Goal: Task Accomplishment & Management: Use online tool/utility

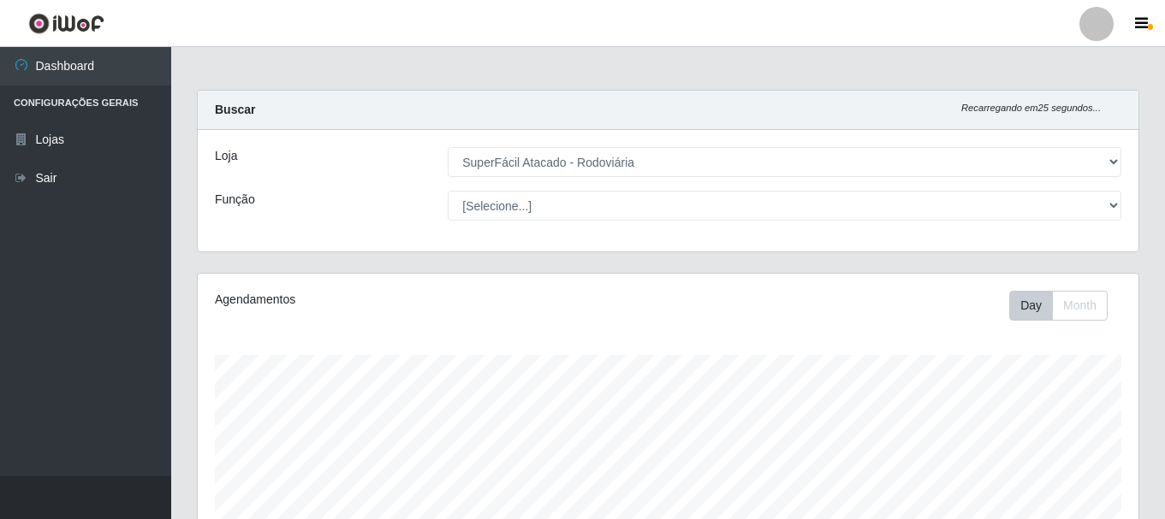
select select "400"
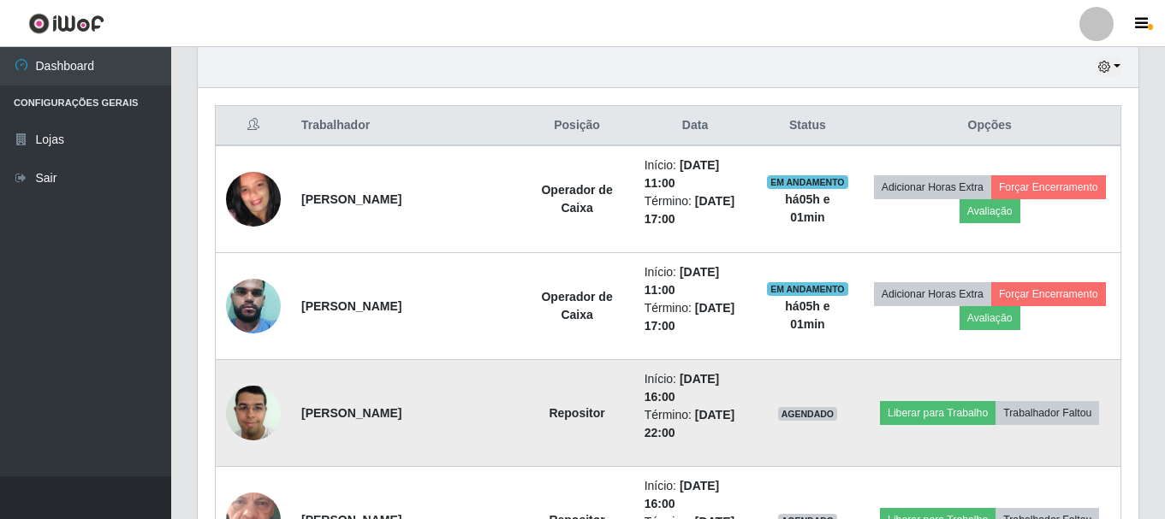
scroll to position [770, 0]
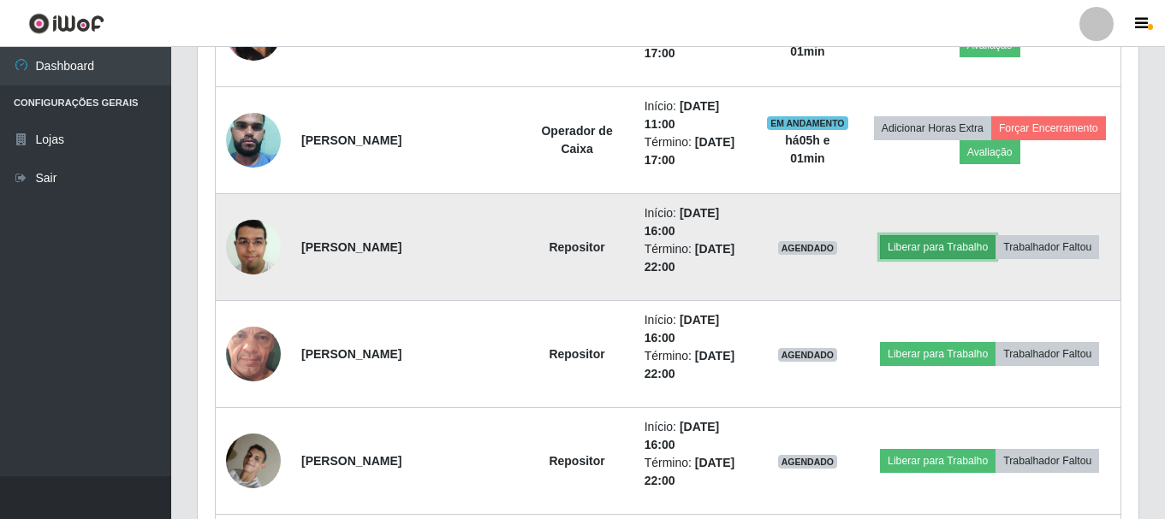
click at [936, 247] on button "Liberar para Trabalho" at bounding box center [938, 247] width 116 height 24
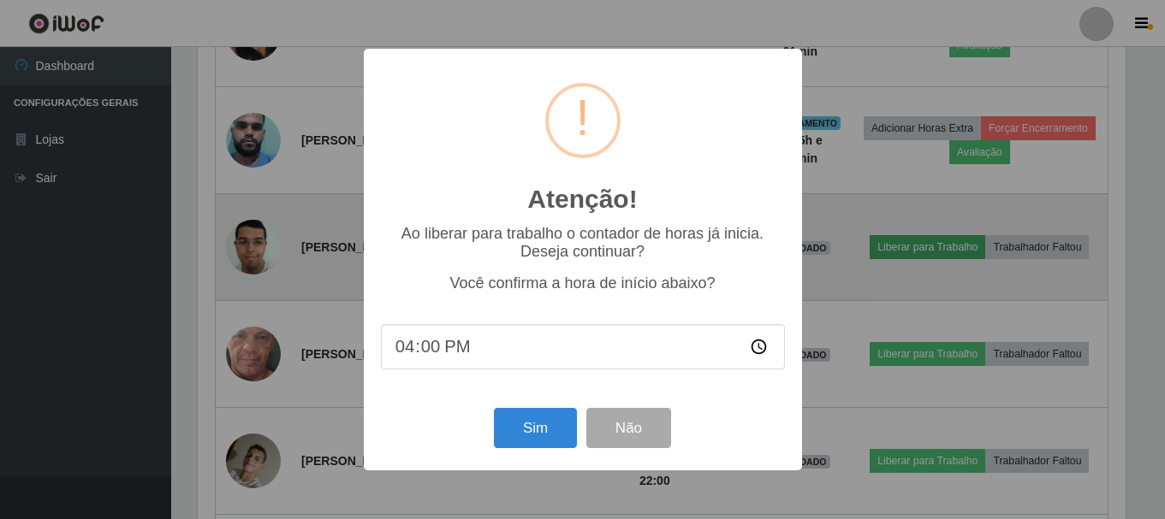
scroll to position [355, 932]
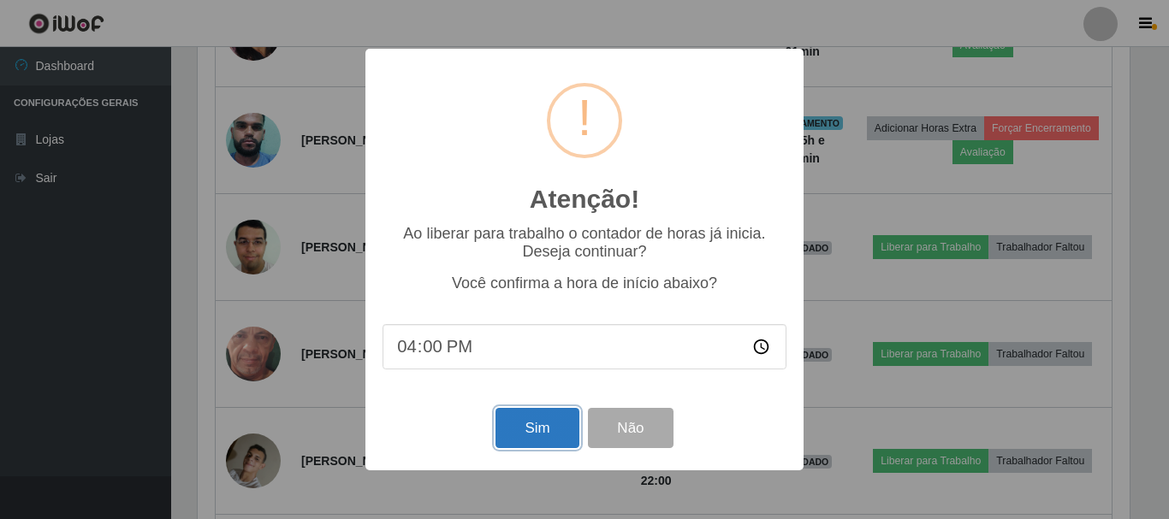
click at [532, 437] on button "Sim" at bounding box center [536, 428] width 83 height 40
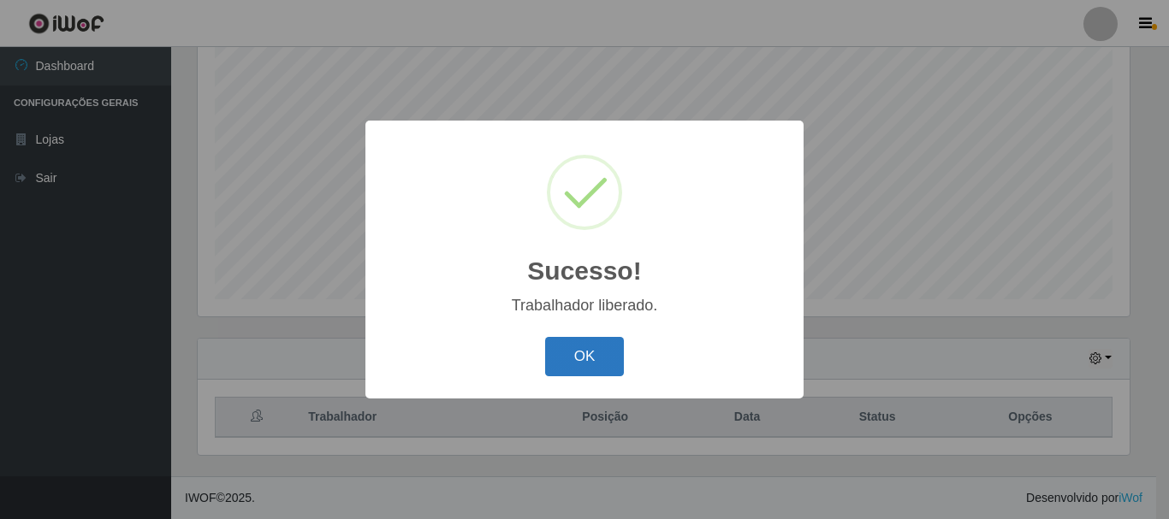
click at [596, 360] on button "OK" at bounding box center [585, 357] width 80 height 40
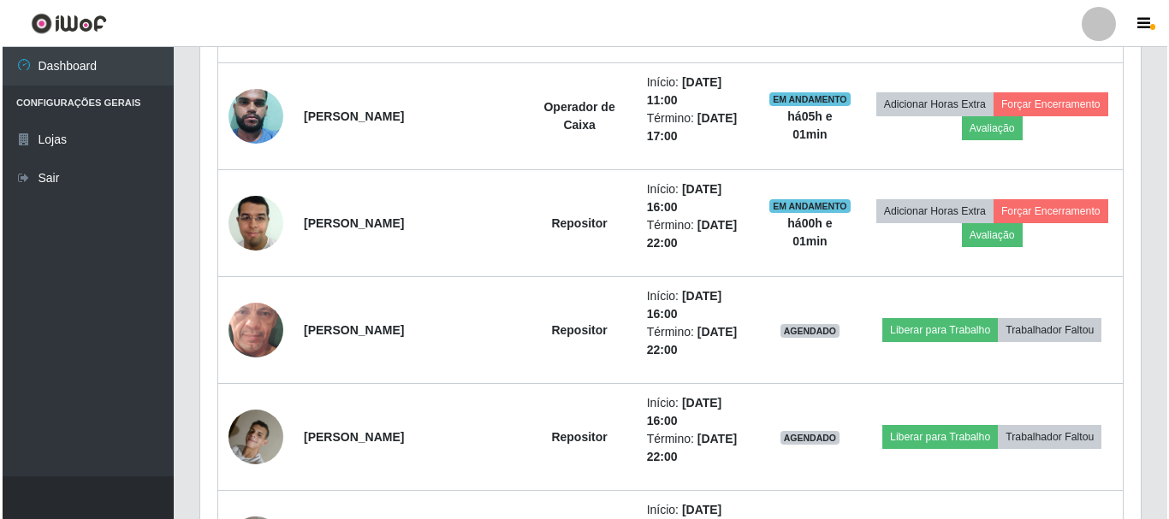
scroll to position [826, 0]
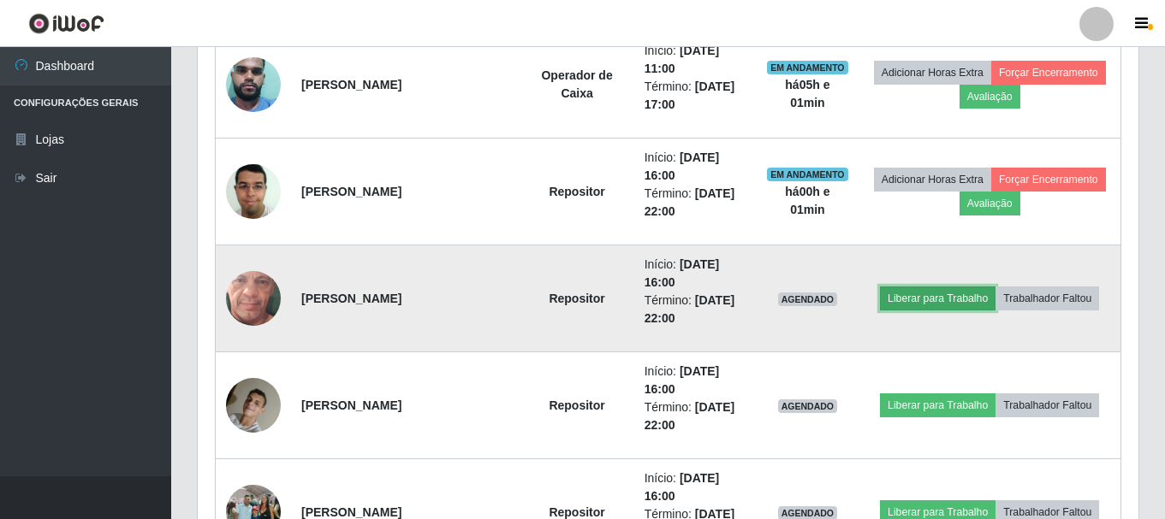
click at [914, 292] on button "Liberar para Trabalho" at bounding box center [938, 299] width 116 height 24
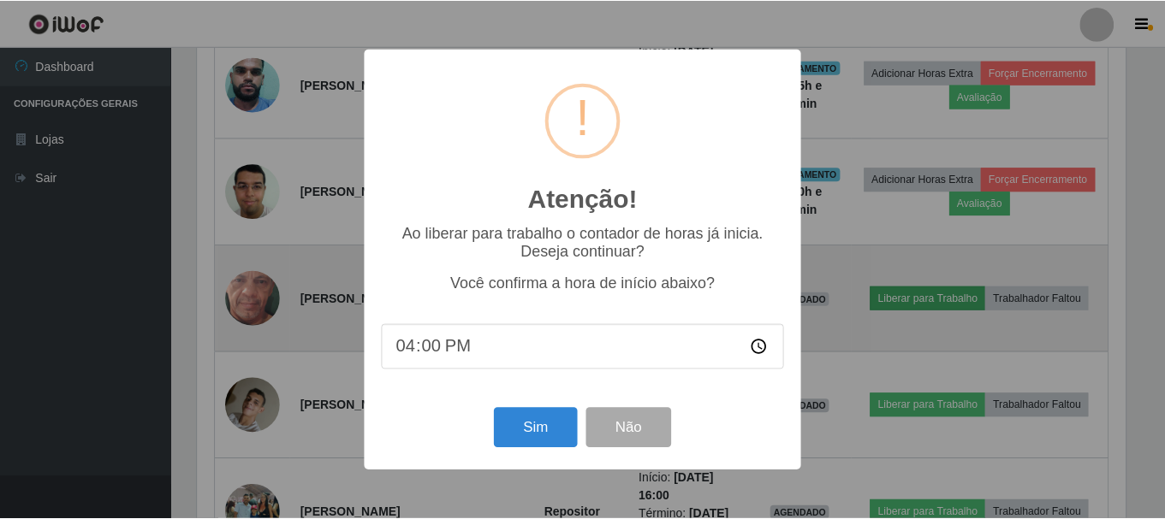
scroll to position [355, 932]
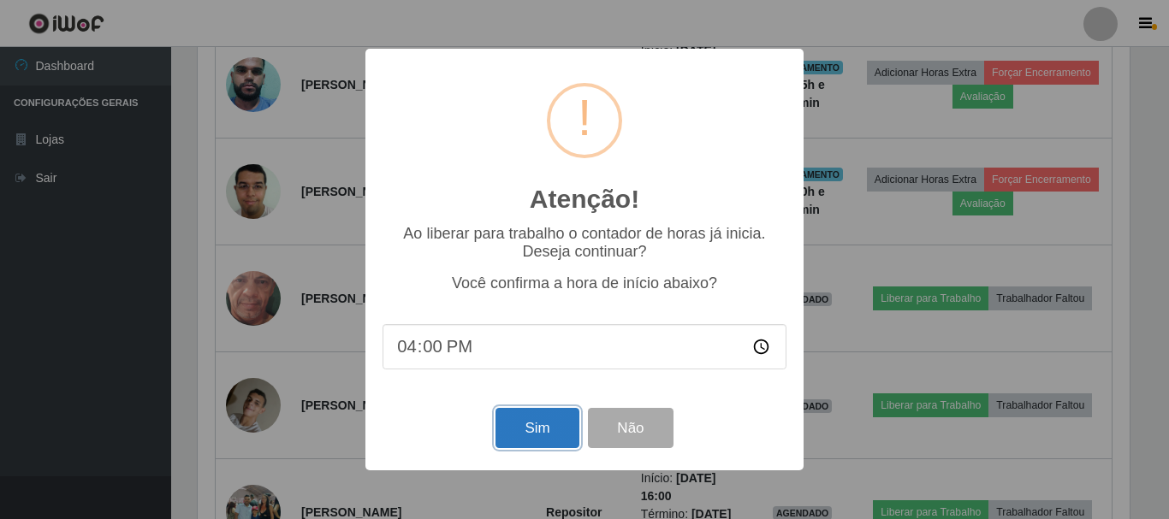
click at [525, 444] on button "Sim" at bounding box center [536, 428] width 83 height 40
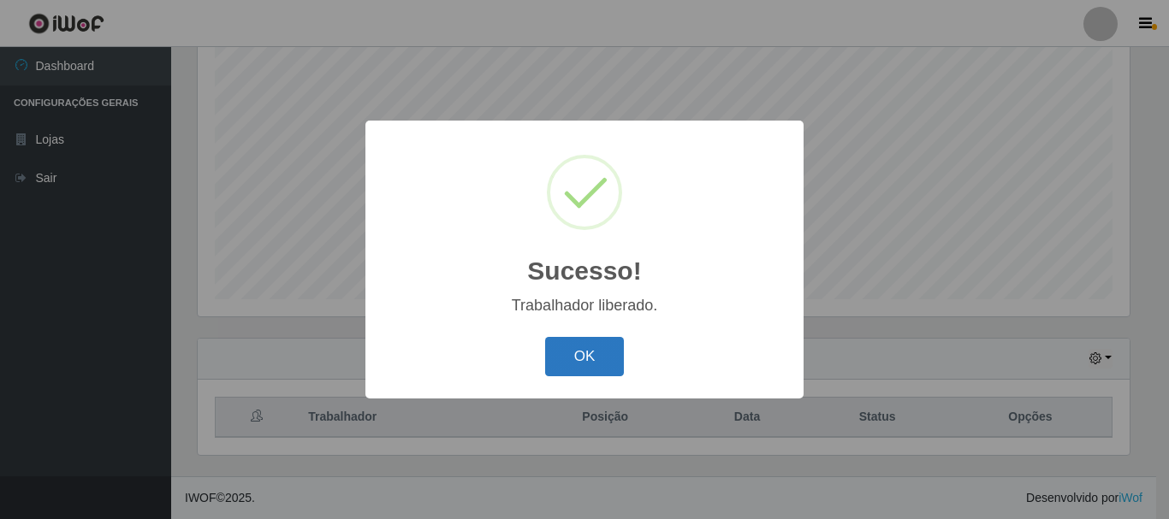
click at [566, 356] on button "OK" at bounding box center [585, 357] width 80 height 40
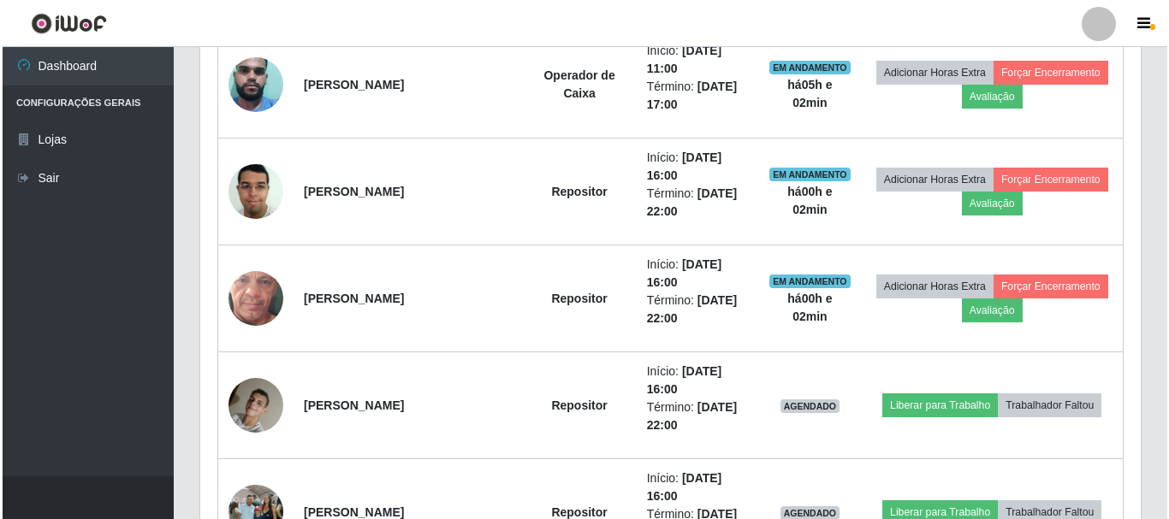
scroll to position [911, 0]
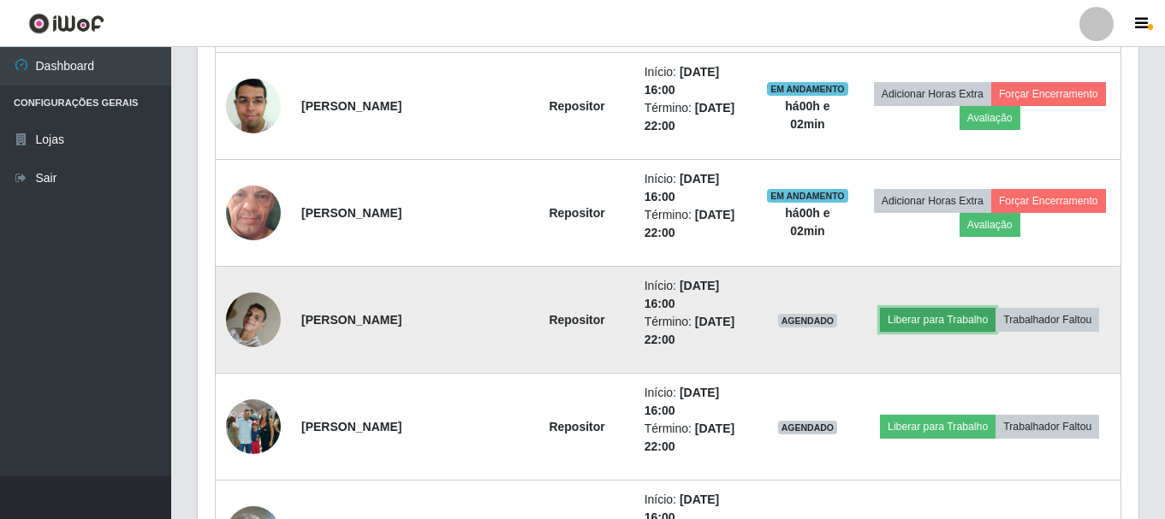
click at [919, 318] on button "Liberar para Trabalho" at bounding box center [938, 320] width 116 height 24
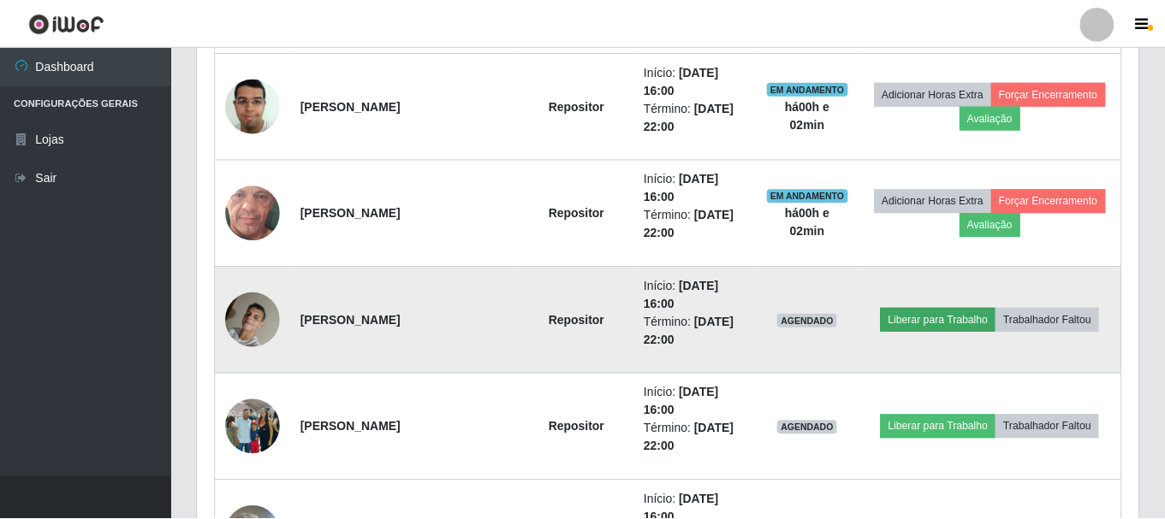
scroll to position [355, 932]
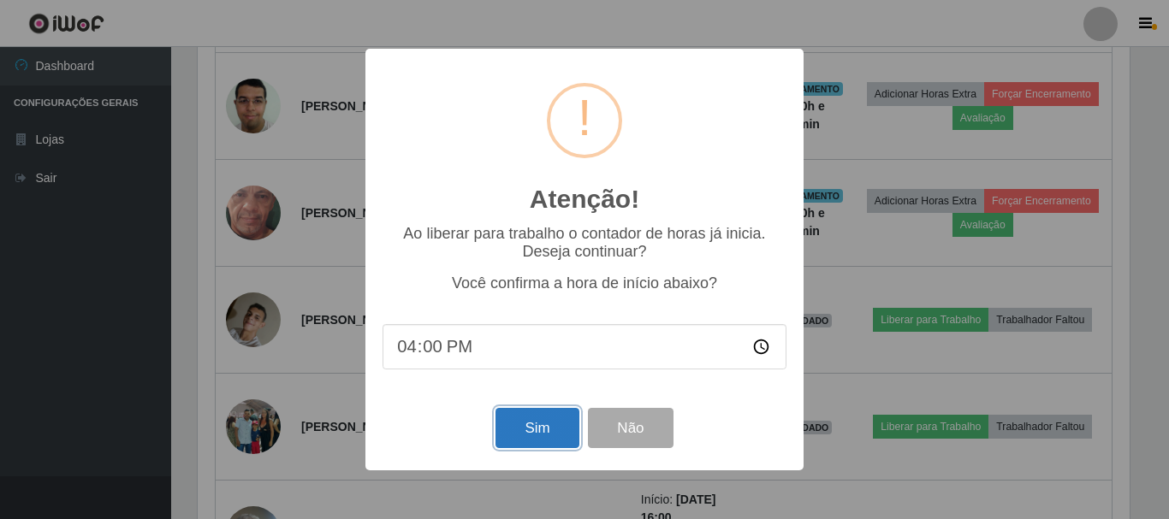
click at [545, 425] on button "Sim" at bounding box center [536, 428] width 83 height 40
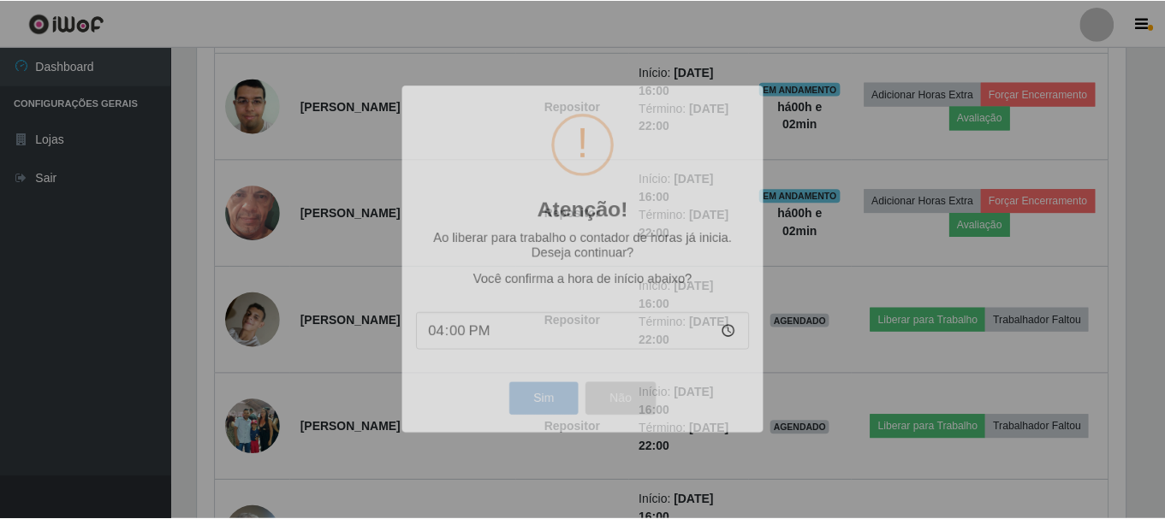
scroll to position [0, 0]
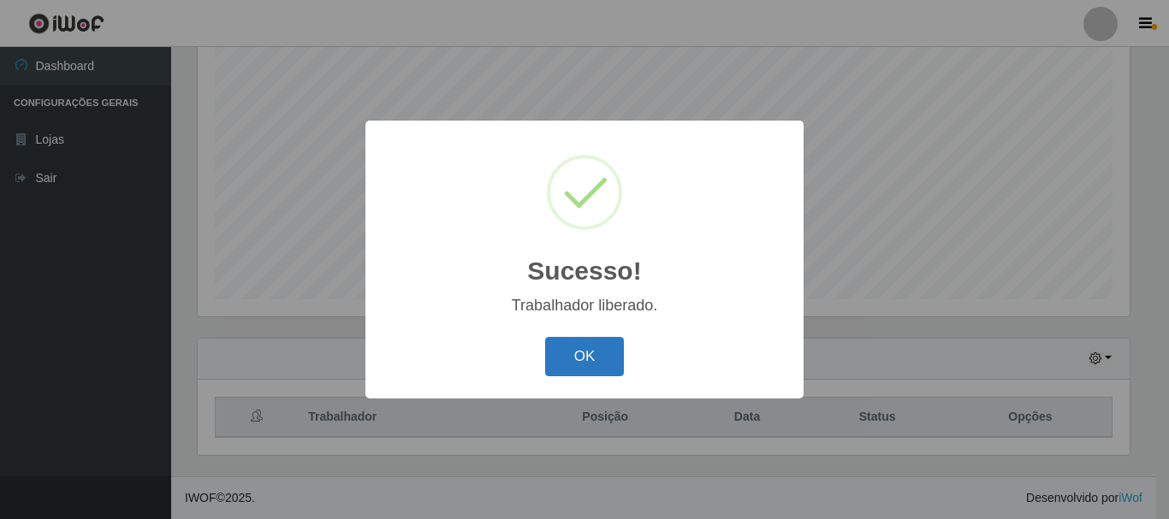
click at [580, 356] on button "OK" at bounding box center [585, 357] width 80 height 40
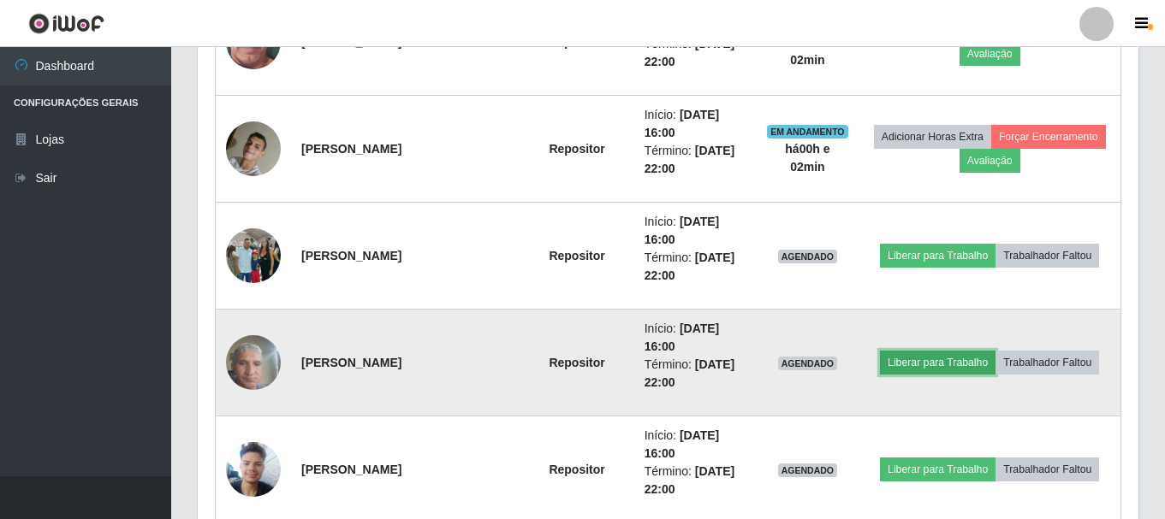
click at [924, 359] on button "Liberar para Trabalho" at bounding box center [938, 363] width 116 height 24
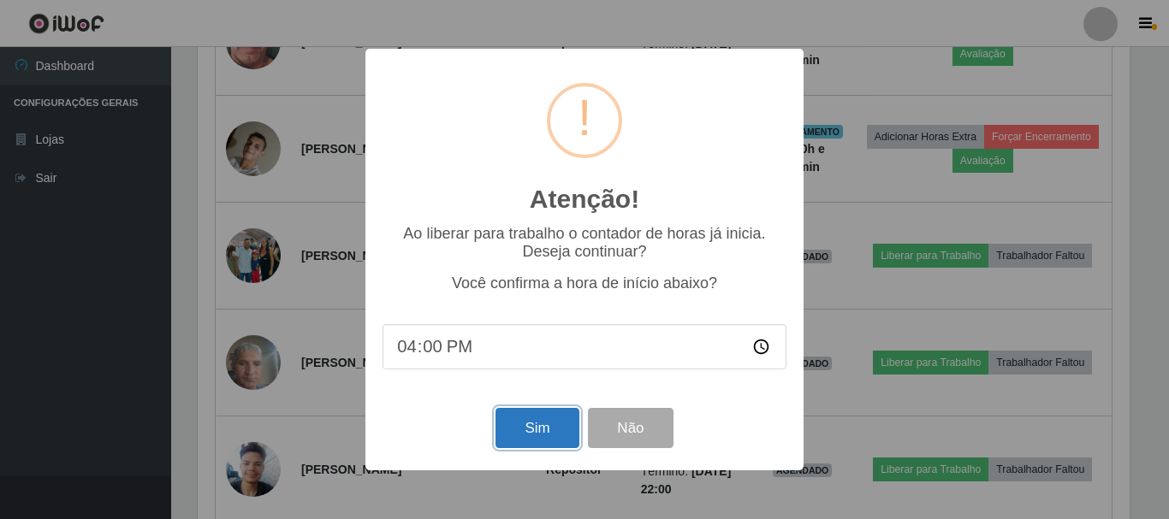
click at [547, 430] on button "Sim" at bounding box center [536, 428] width 83 height 40
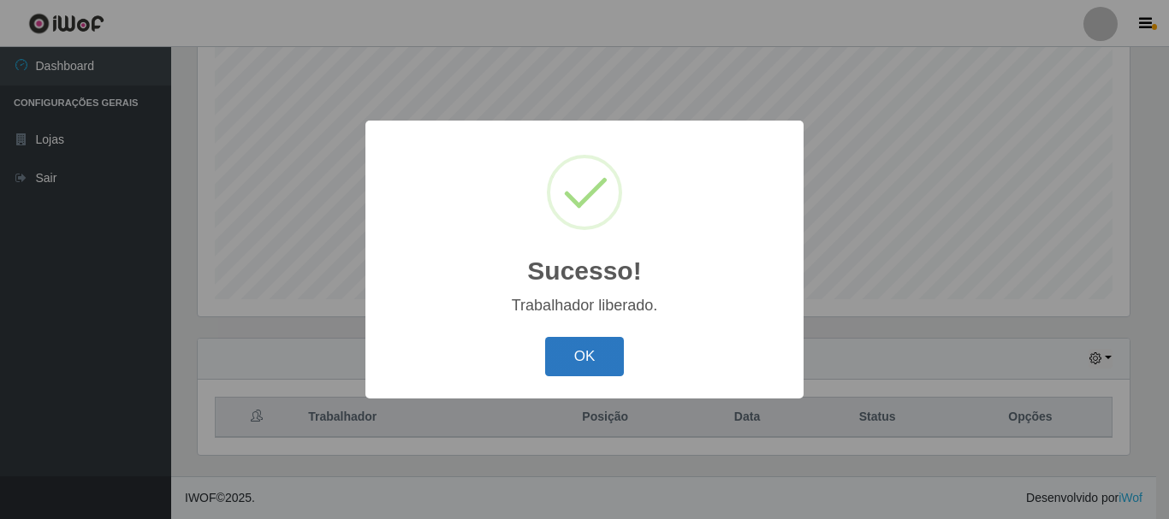
click at [607, 361] on button "OK" at bounding box center [585, 357] width 80 height 40
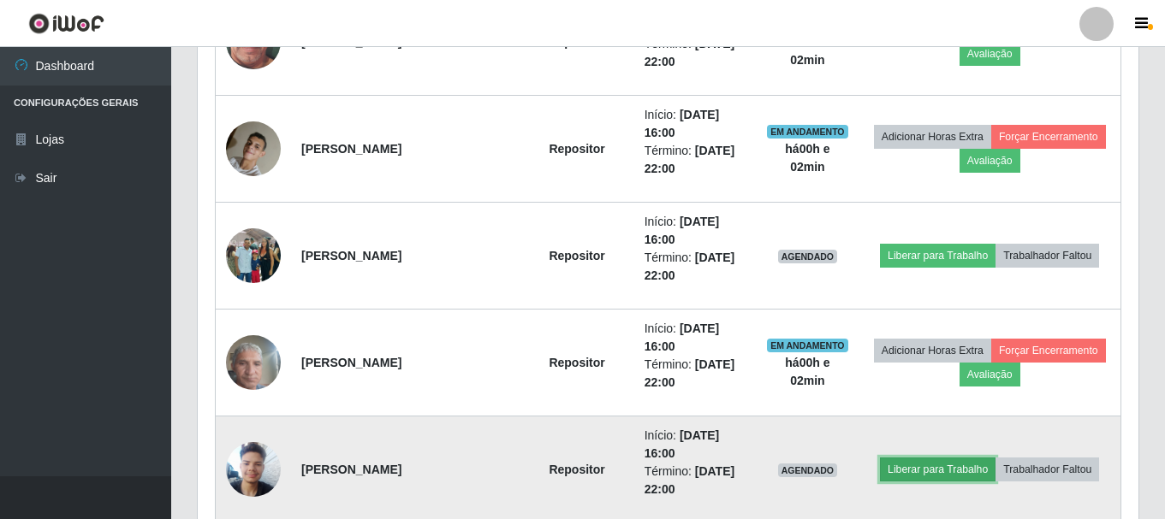
click at [964, 473] on button "Liberar para Trabalho" at bounding box center [938, 470] width 116 height 24
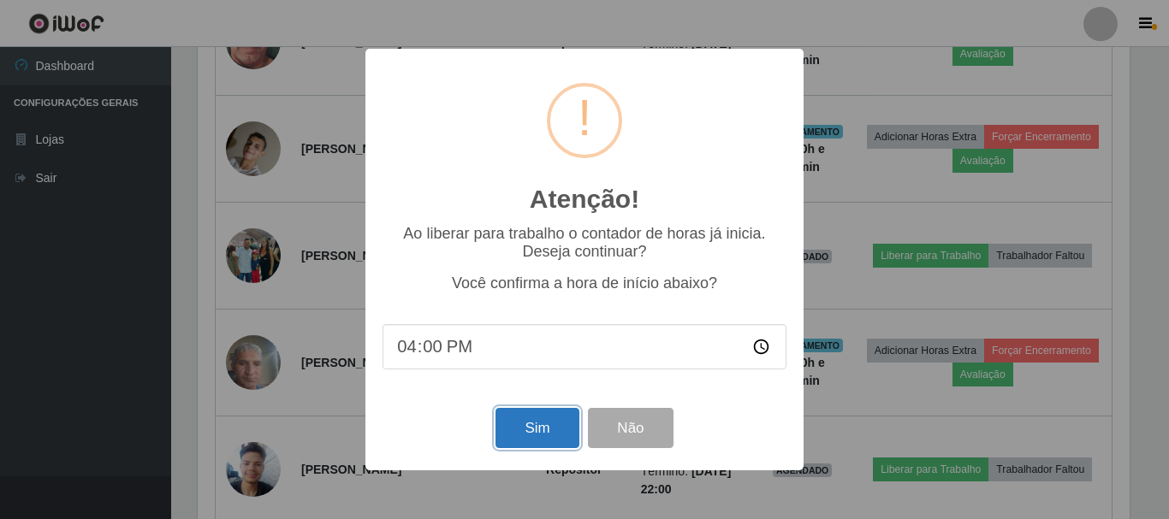
click at [523, 426] on button "Sim" at bounding box center [536, 428] width 83 height 40
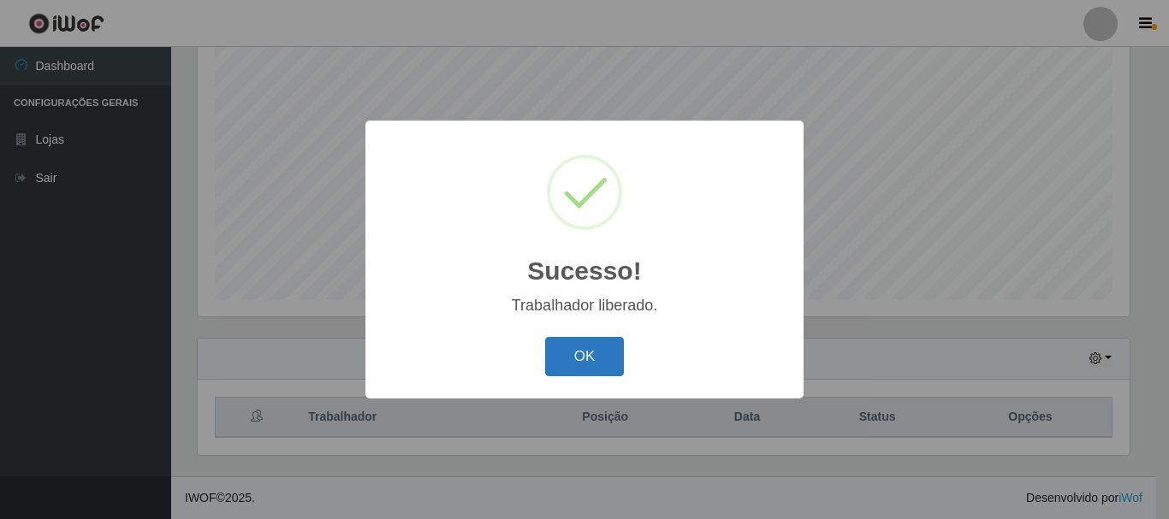
click at [572, 356] on button "OK" at bounding box center [585, 357] width 80 height 40
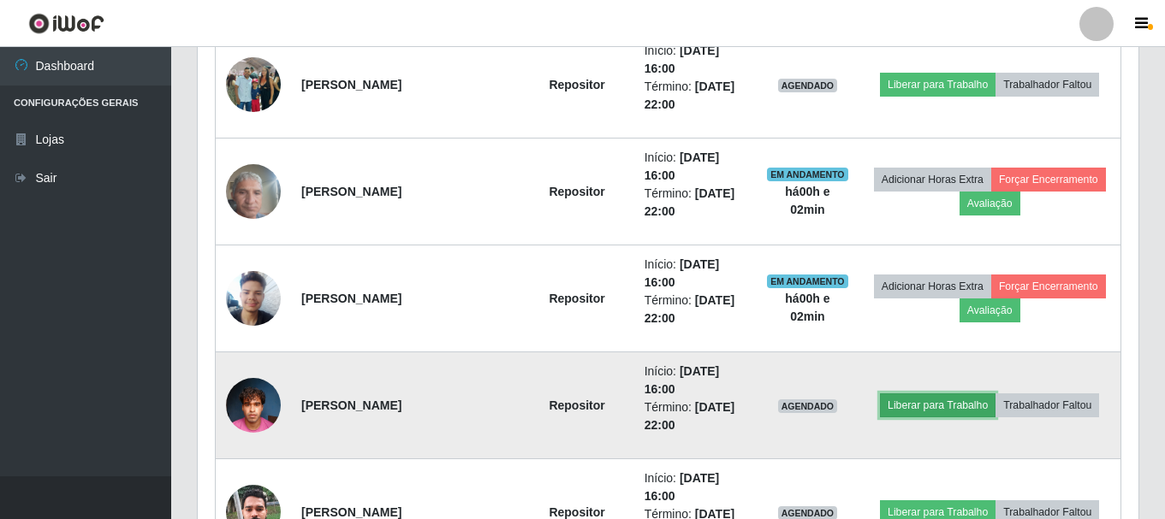
click at [941, 411] on button "Liberar para Trabalho" at bounding box center [938, 406] width 116 height 24
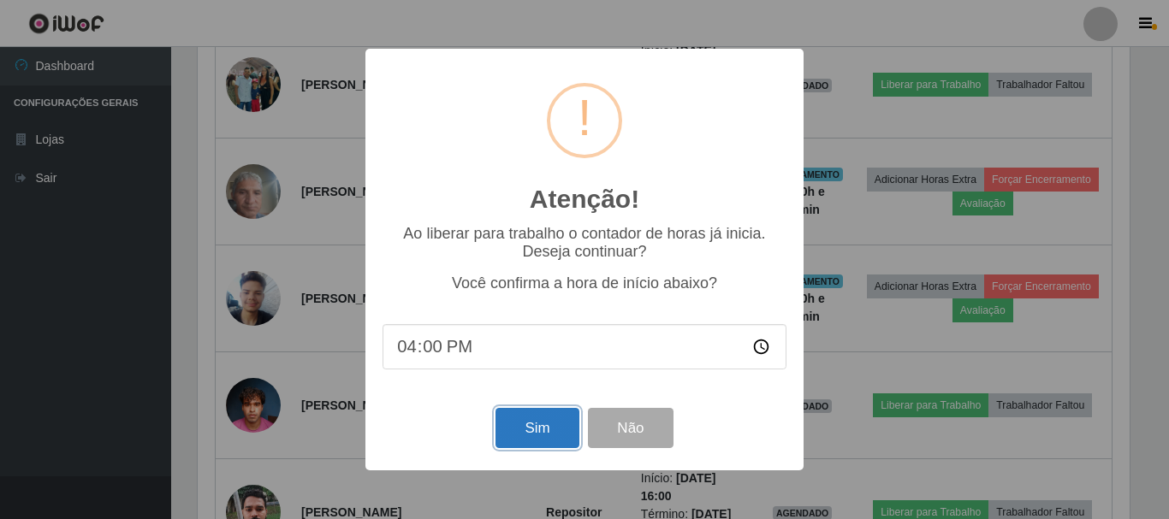
click at [552, 426] on button "Sim" at bounding box center [536, 428] width 83 height 40
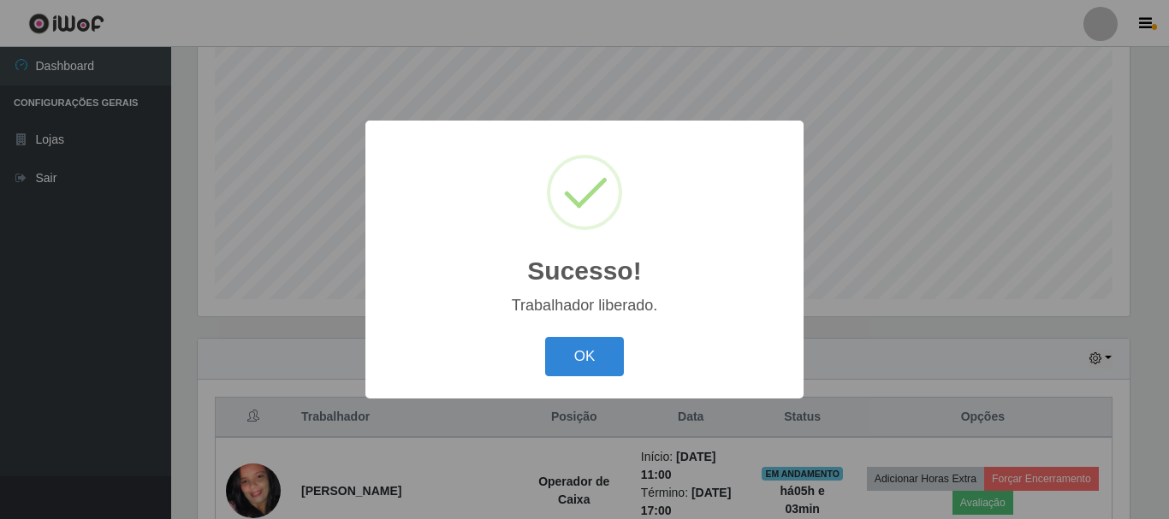
click at [577, 370] on button "OK" at bounding box center [585, 357] width 80 height 40
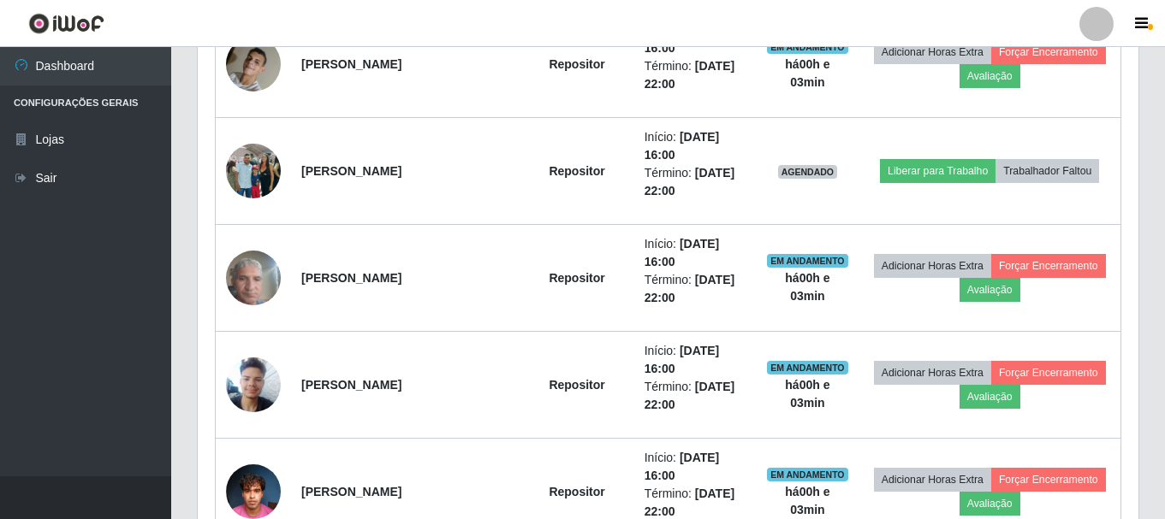
scroll to position [1339, 0]
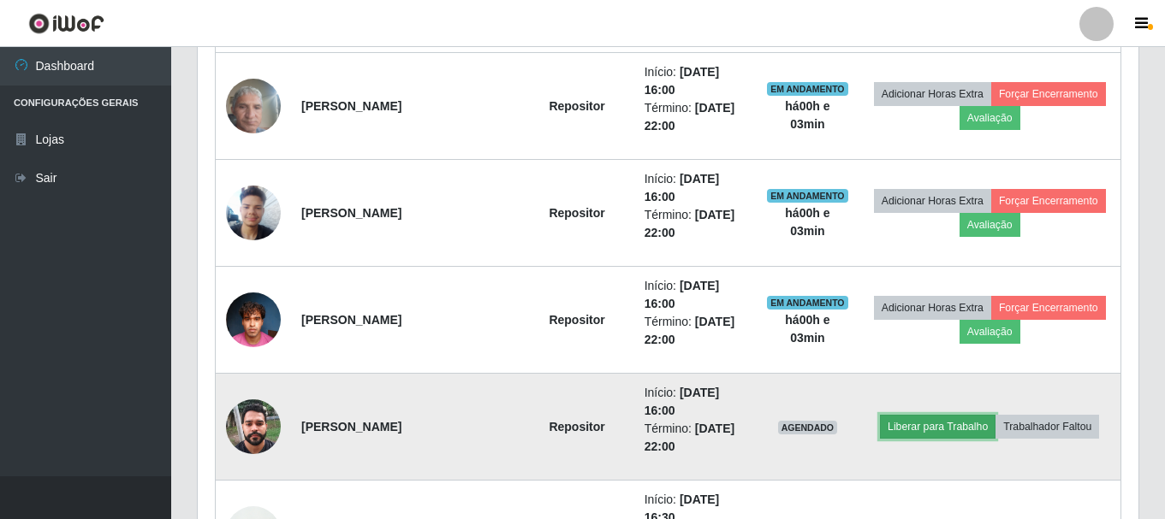
click at [906, 427] on button "Liberar para Trabalho" at bounding box center [938, 427] width 116 height 24
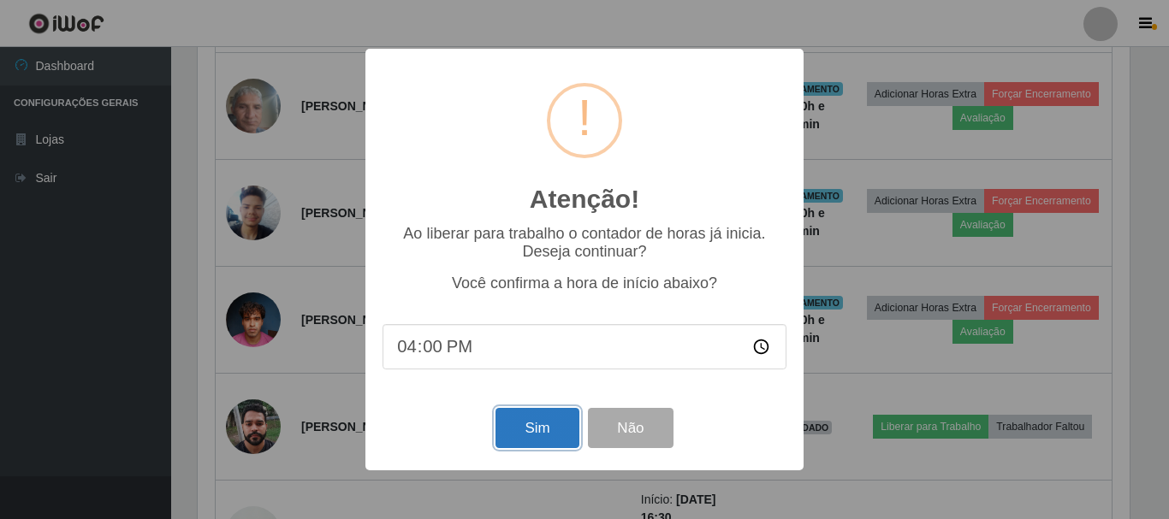
click at [503, 435] on button "Sim" at bounding box center [536, 428] width 83 height 40
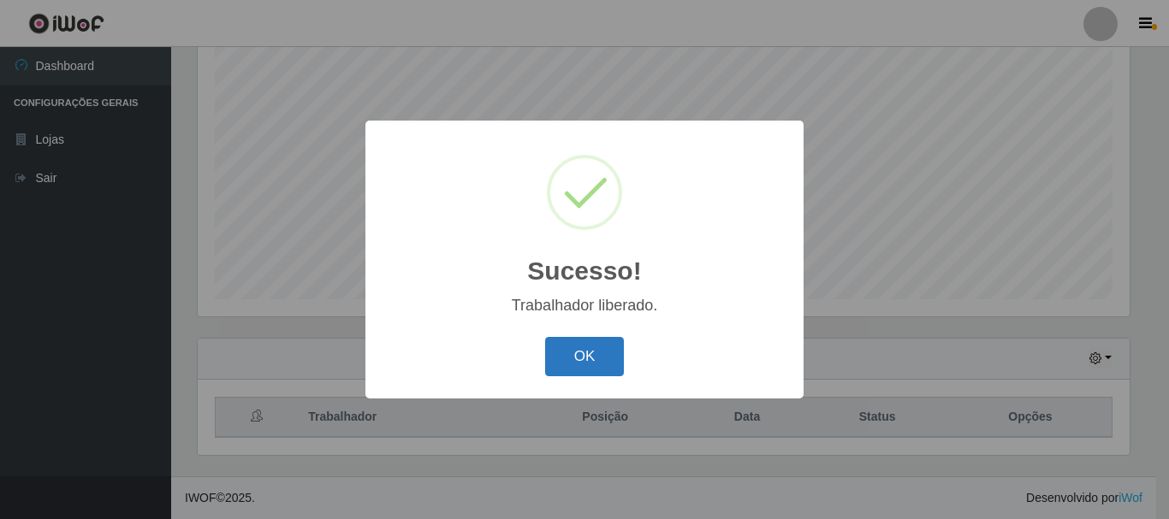
click at [605, 346] on button "OK" at bounding box center [585, 357] width 80 height 40
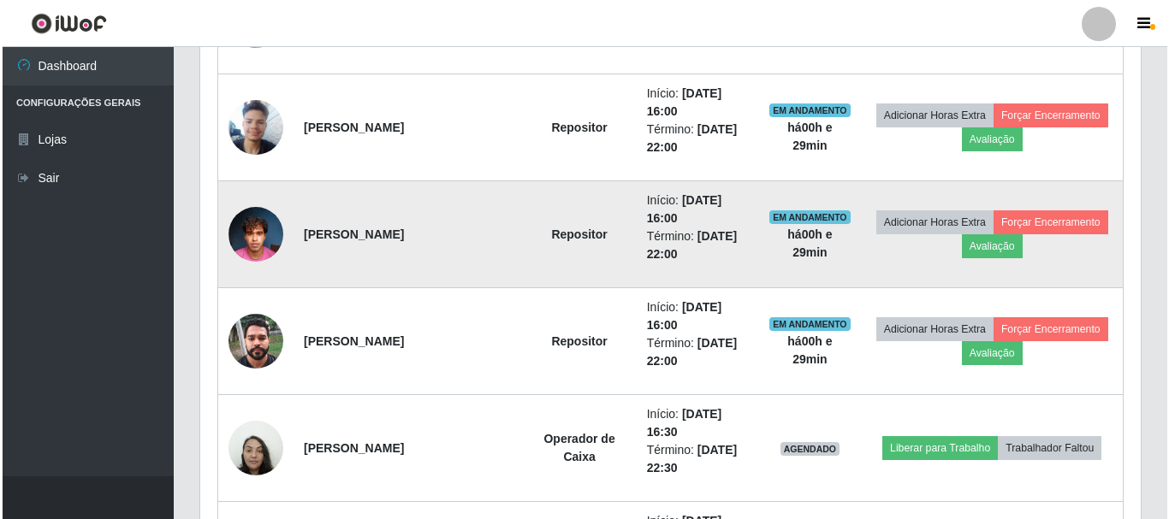
scroll to position [1596, 0]
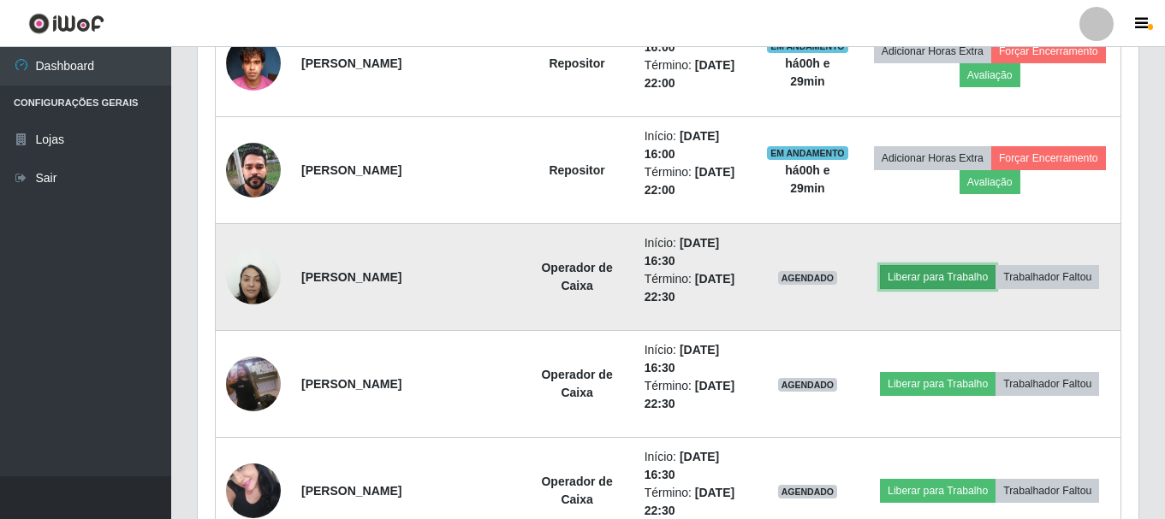
click at [935, 278] on button "Liberar para Trabalho" at bounding box center [938, 277] width 116 height 24
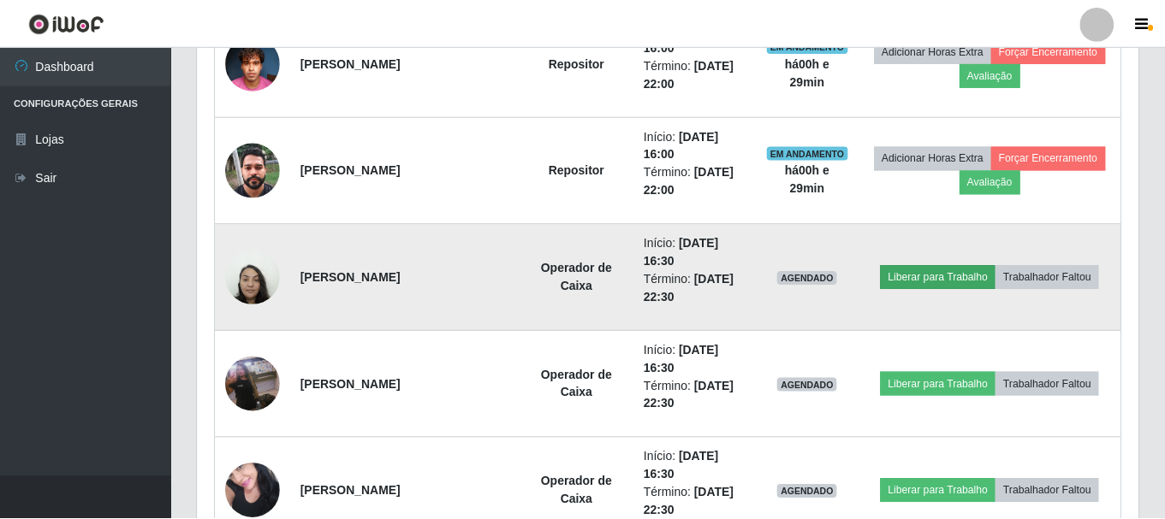
scroll to position [355, 932]
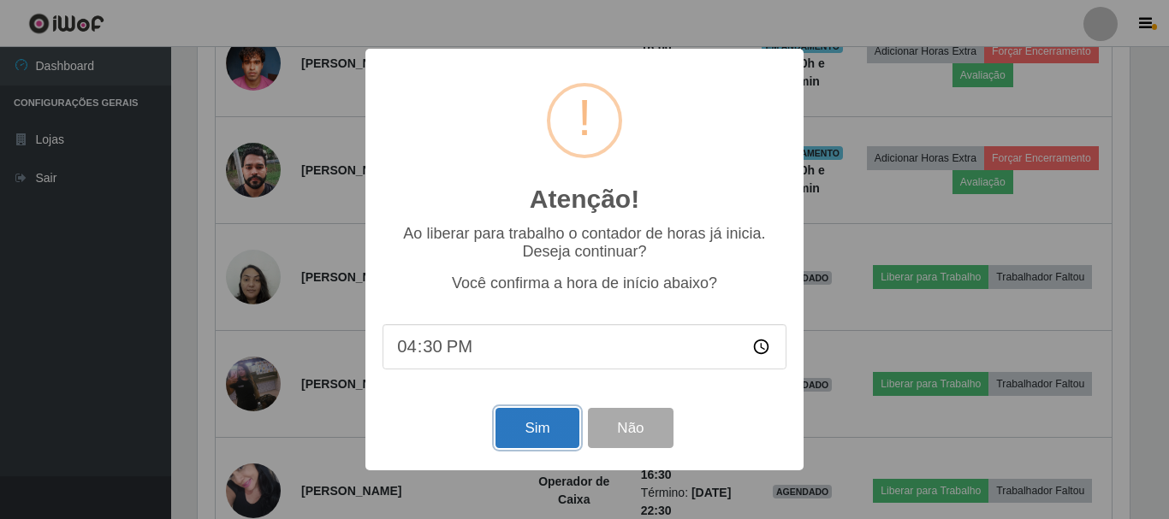
click at [526, 435] on button "Sim" at bounding box center [536, 428] width 83 height 40
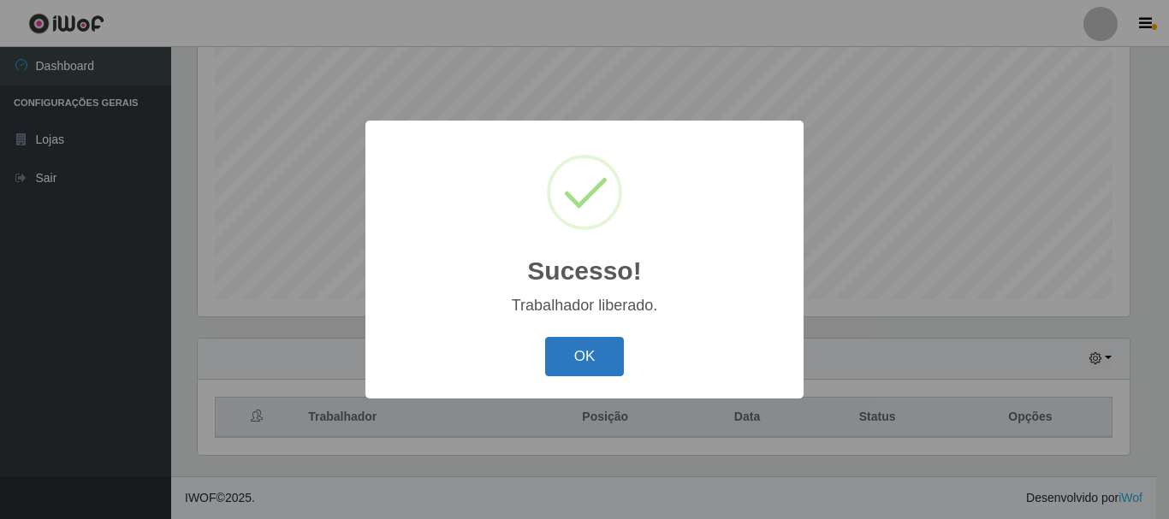
click at [547, 353] on button "OK" at bounding box center [585, 357] width 80 height 40
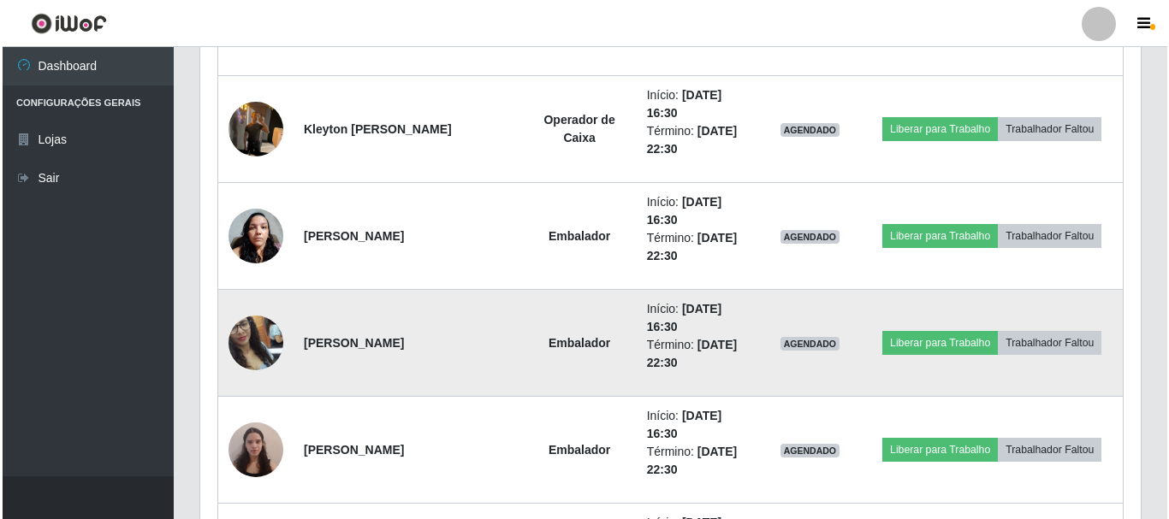
scroll to position [2195, 0]
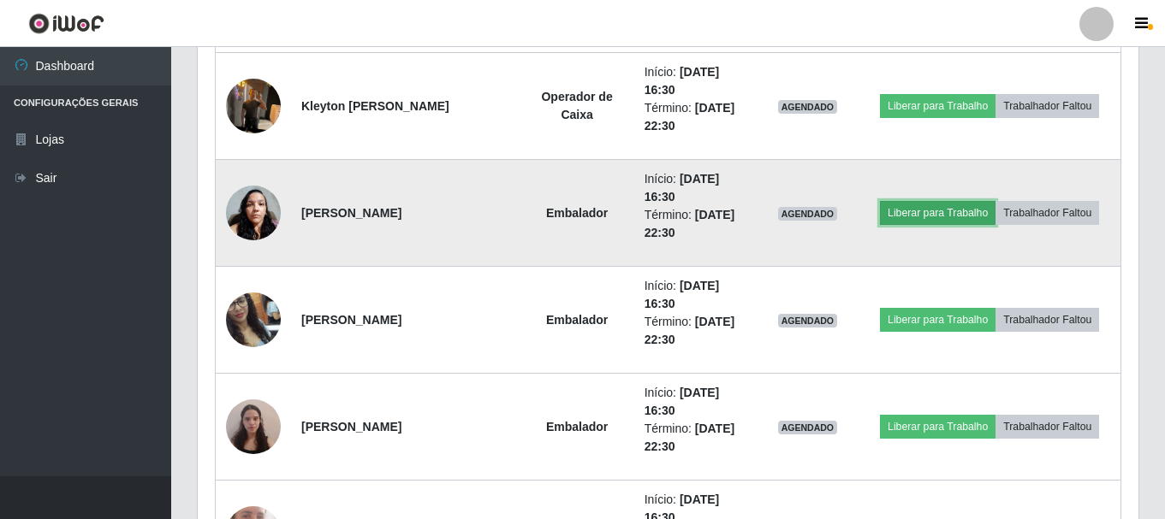
click at [944, 216] on button "Liberar para Trabalho" at bounding box center [938, 213] width 116 height 24
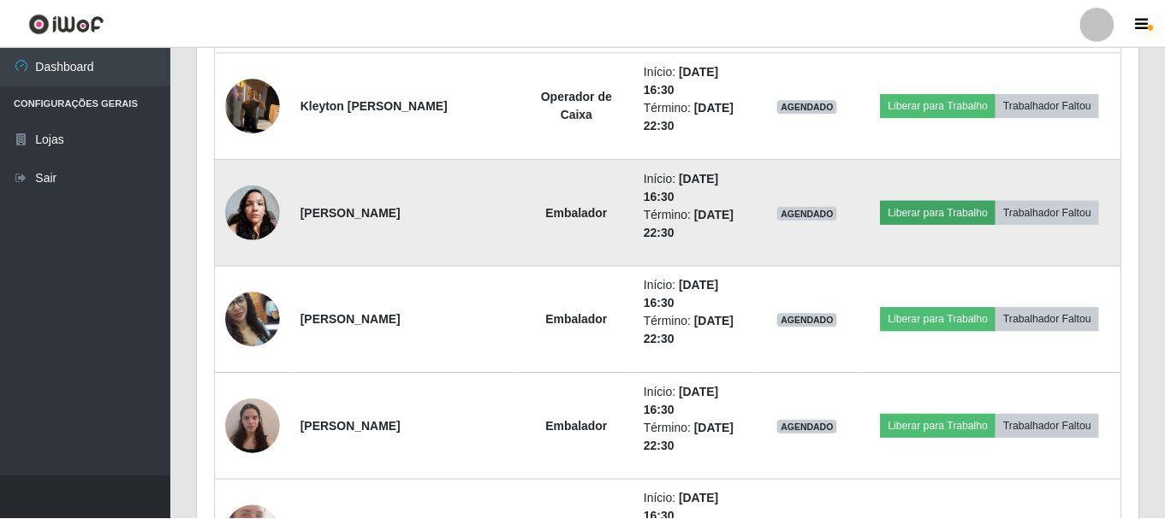
scroll to position [355, 932]
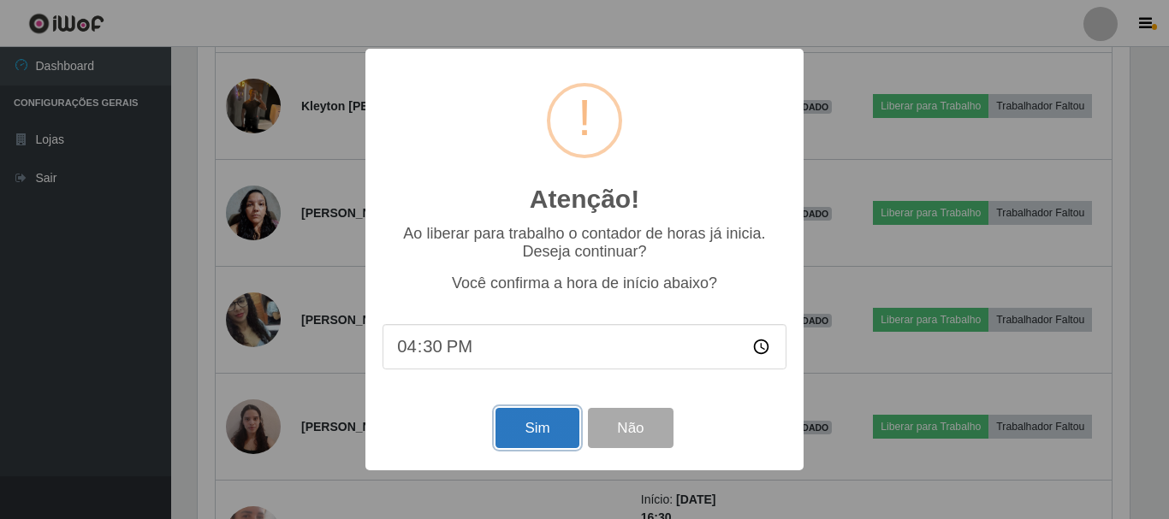
click at [526, 436] on button "Sim" at bounding box center [536, 428] width 83 height 40
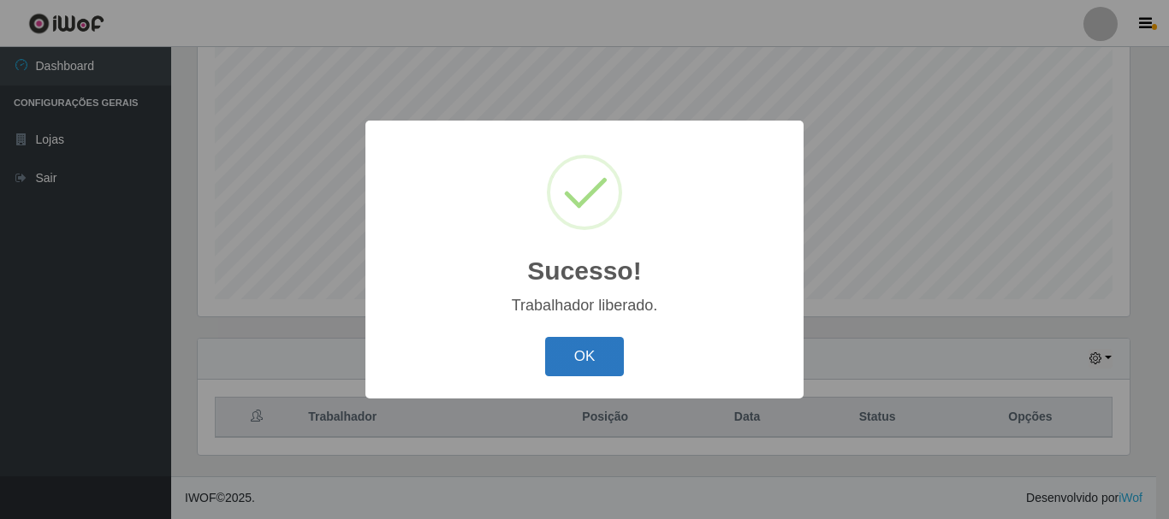
click at [592, 365] on button "OK" at bounding box center [585, 357] width 80 height 40
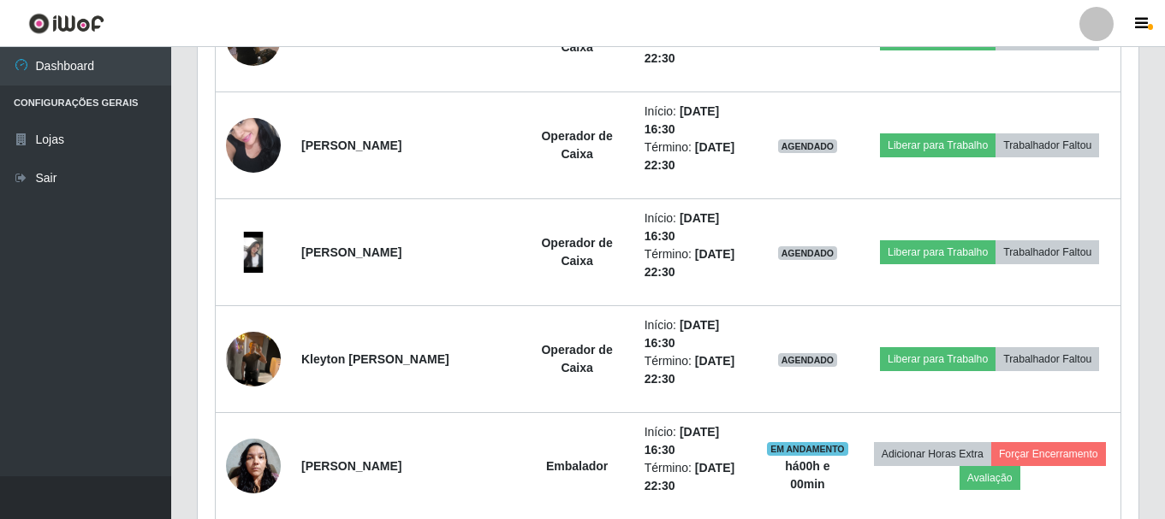
scroll to position [2109, 0]
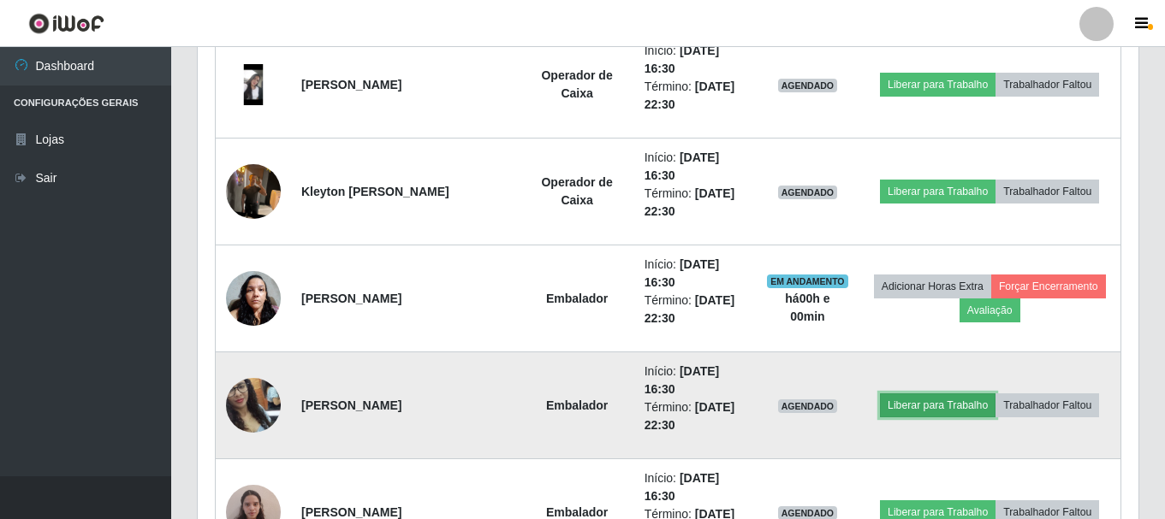
click at [929, 405] on button "Liberar para Trabalho" at bounding box center [938, 406] width 116 height 24
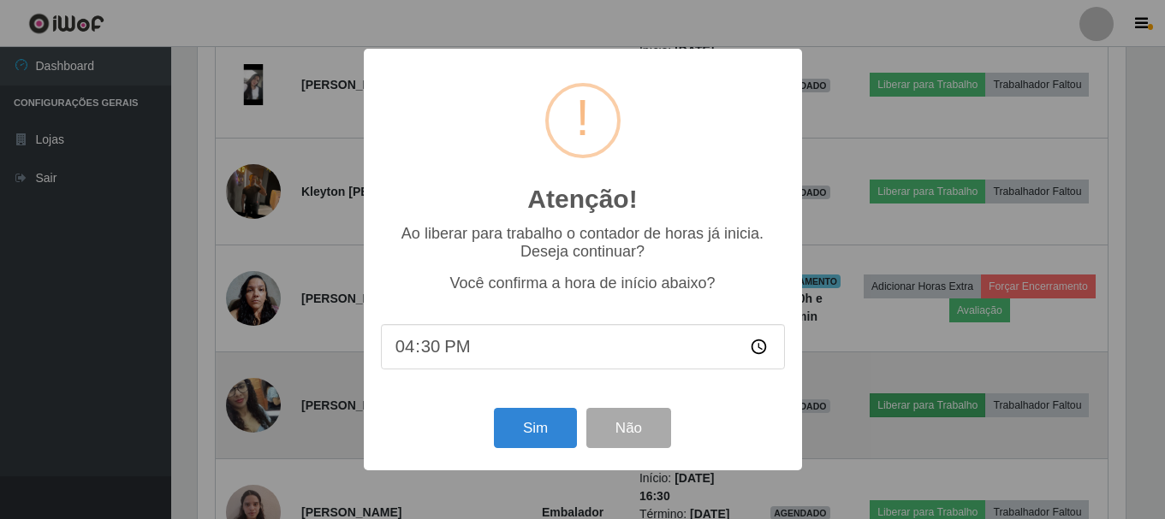
scroll to position [355, 932]
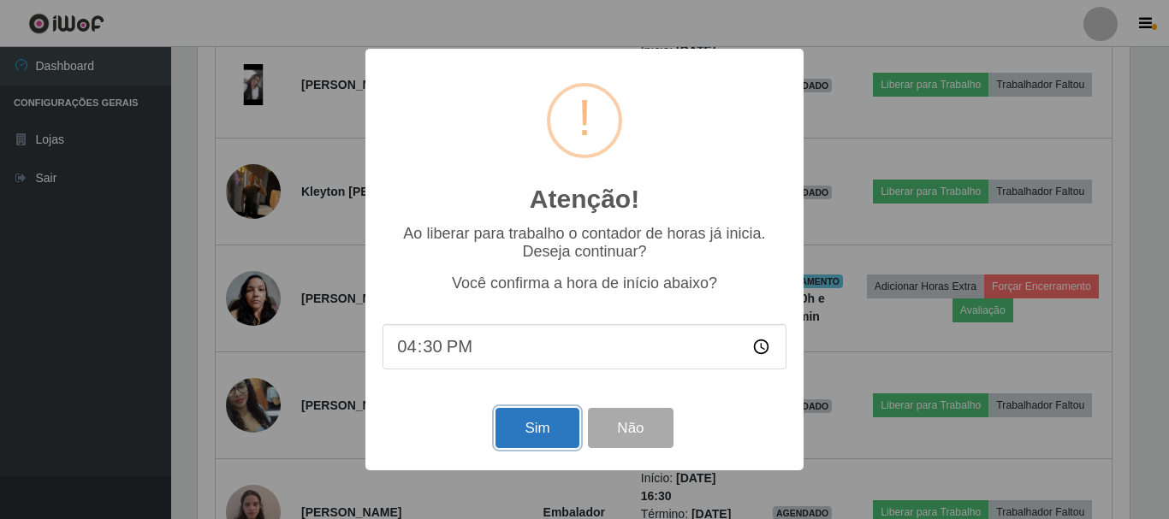
click at [548, 442] on button "Sim" at bounding box center [536, 428] width 83 height 40
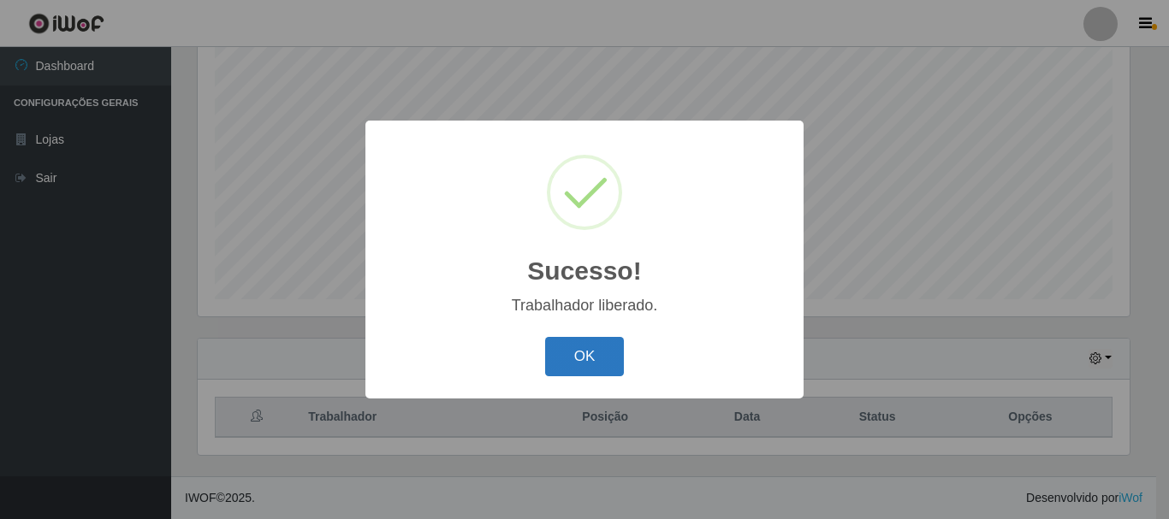
click at [609, 355] on button "OK" at bounding box center [585, 357] width 80 height 40
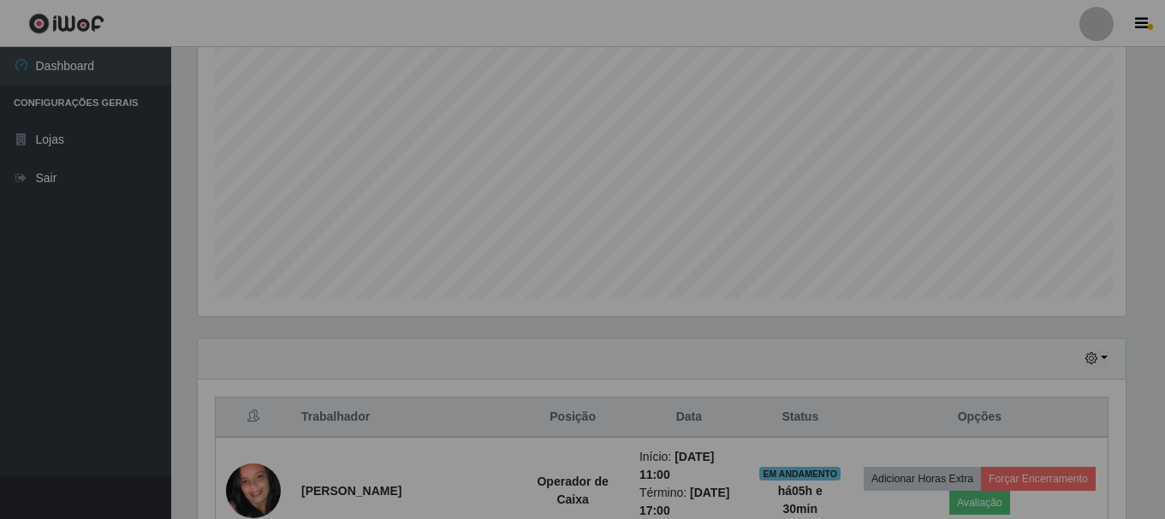
scroll to position [855367, 854781]
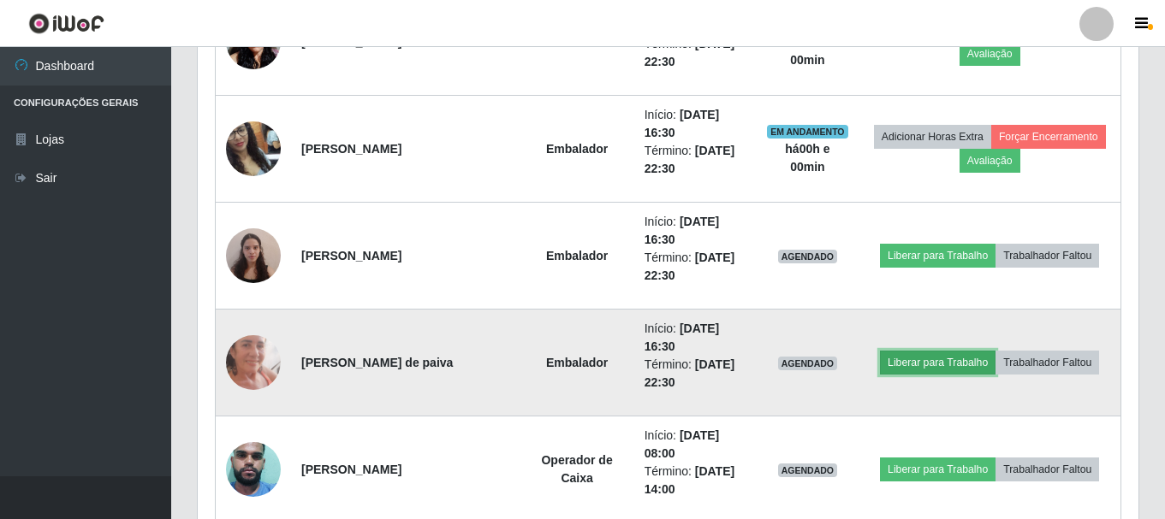
click at [919, 357] on button "Liberar para Trabalho" at bounding box center [938, 363] width 116 height 24
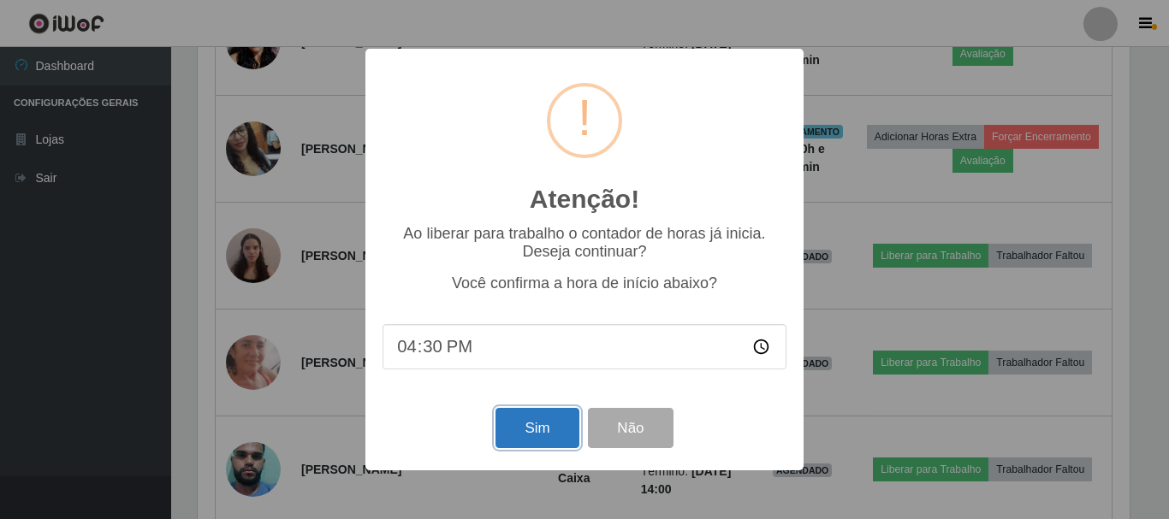
click at [550, 429] on button "Sim" at bounding box center [536, 428] width 83 height 40
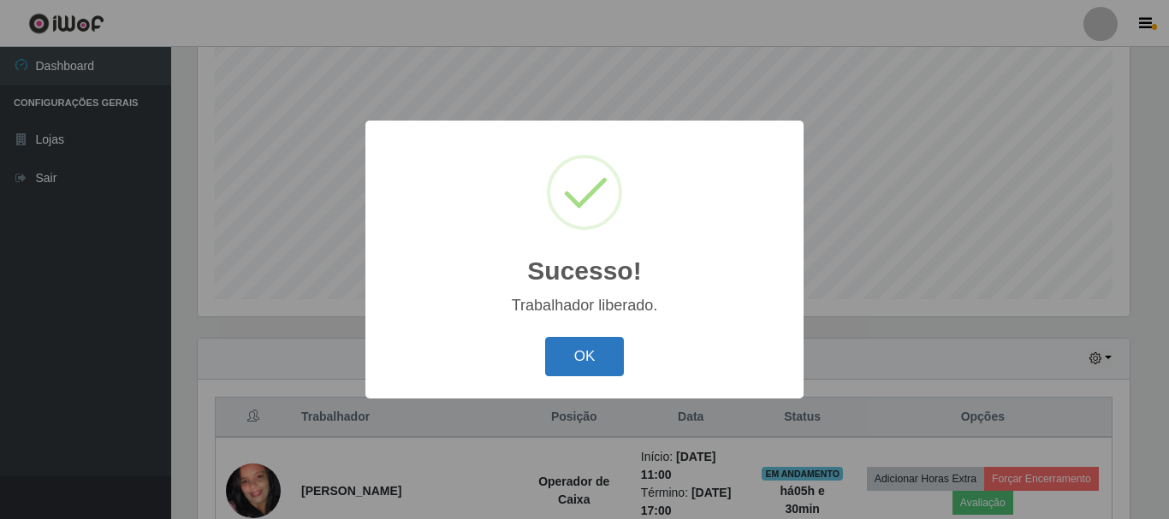
click at [569, 364] on button "OK" at bounding box center [585, 357] width 80 height 40
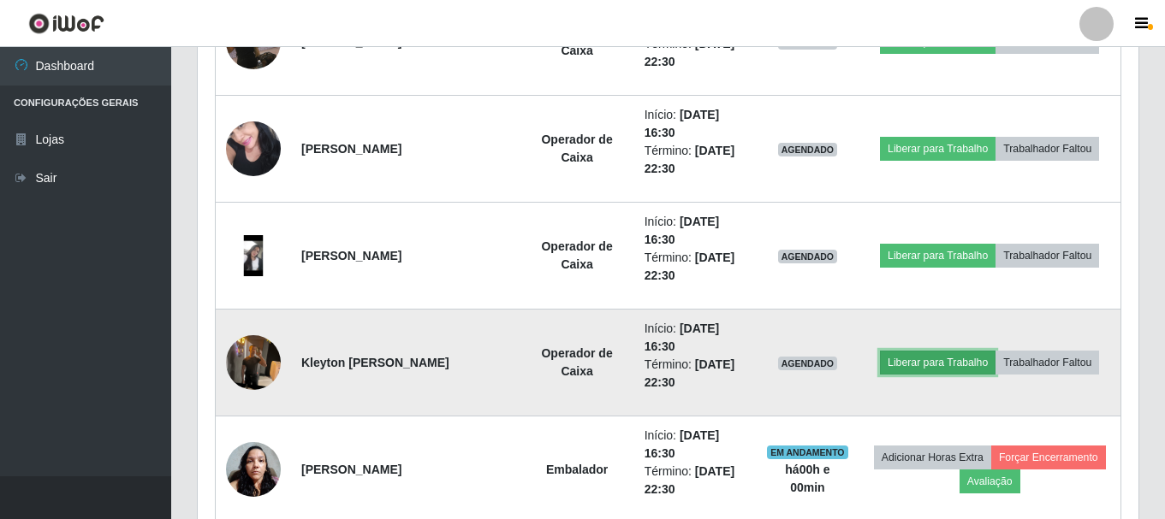
click at [927, 360] on button "Liberar para Trabalho" at bounding box center [938, 363] width 116 height 24
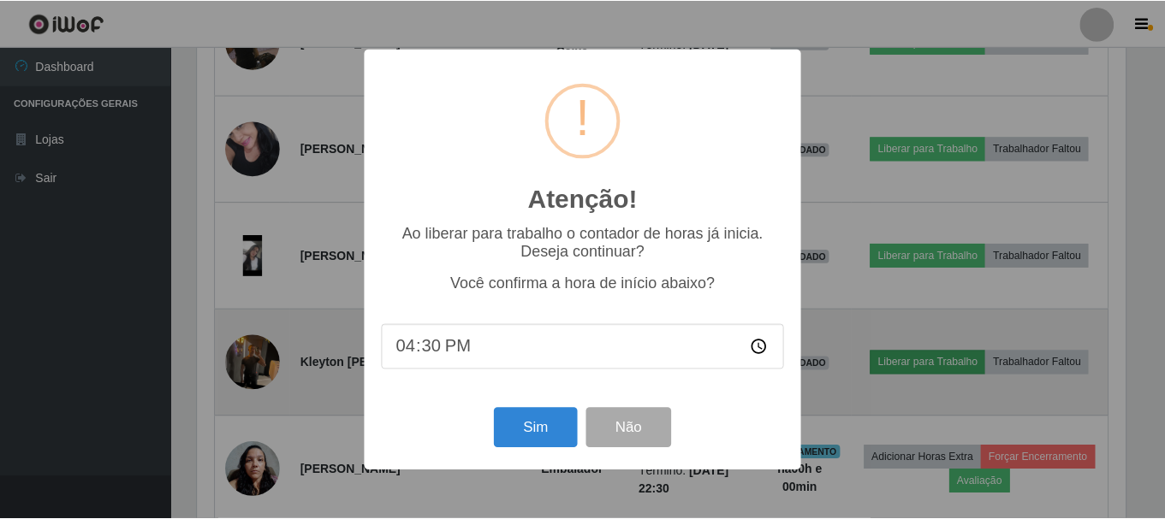
scroll to position [355, 932]
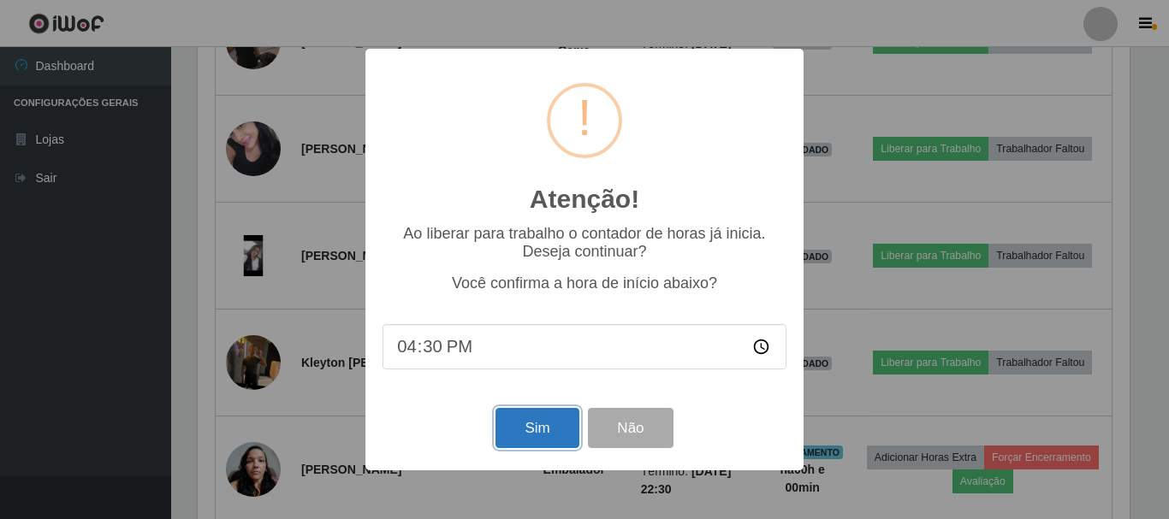
click at [513, 431] on button "Sim" at bounding box center [536, 428] width 83 height 40
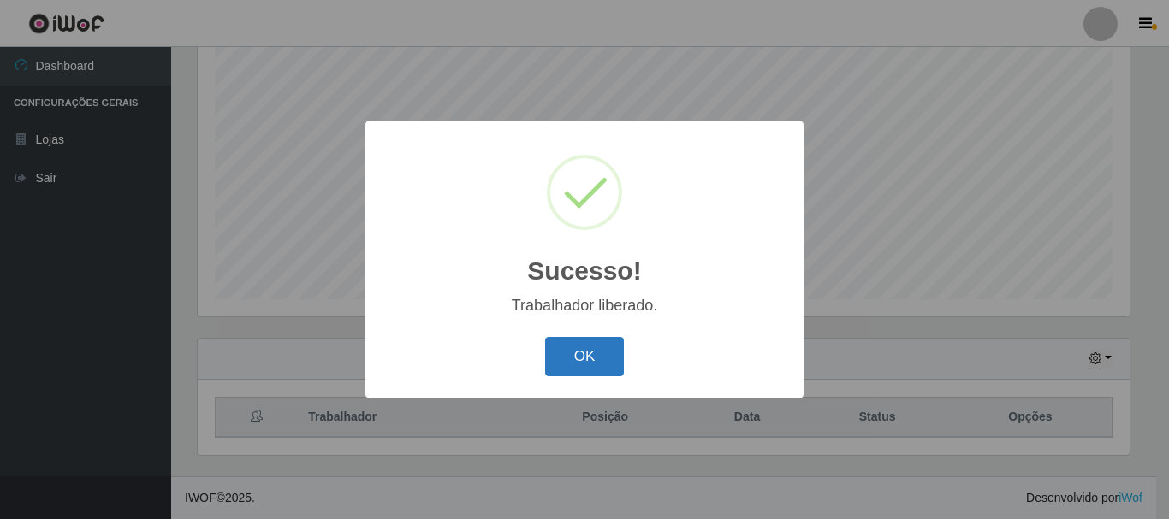
click at [587, 357] on button "OK" at bounding box center [585, 357] width 80 height 40
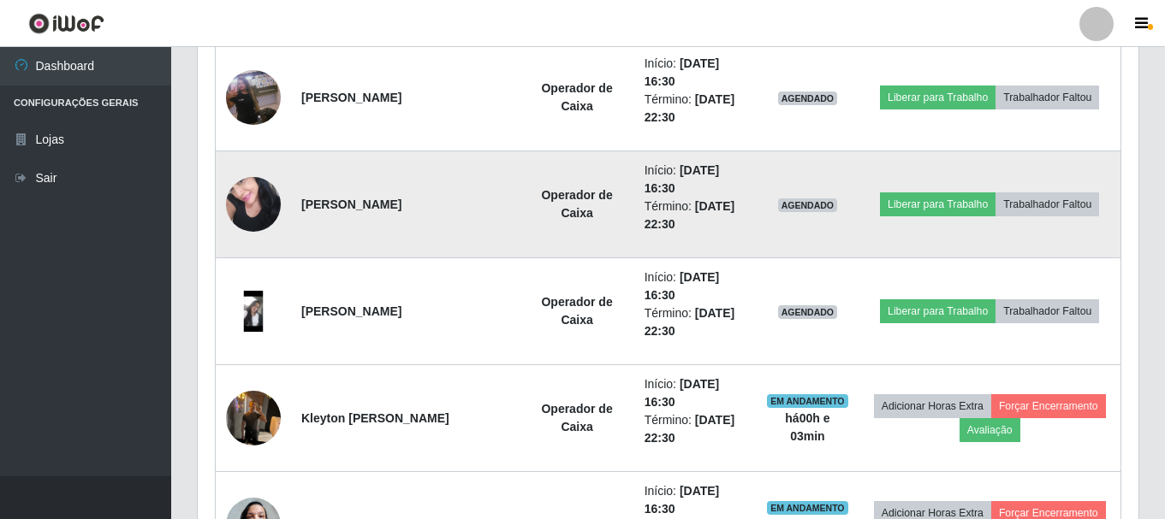
scroll to position [1853, 0]
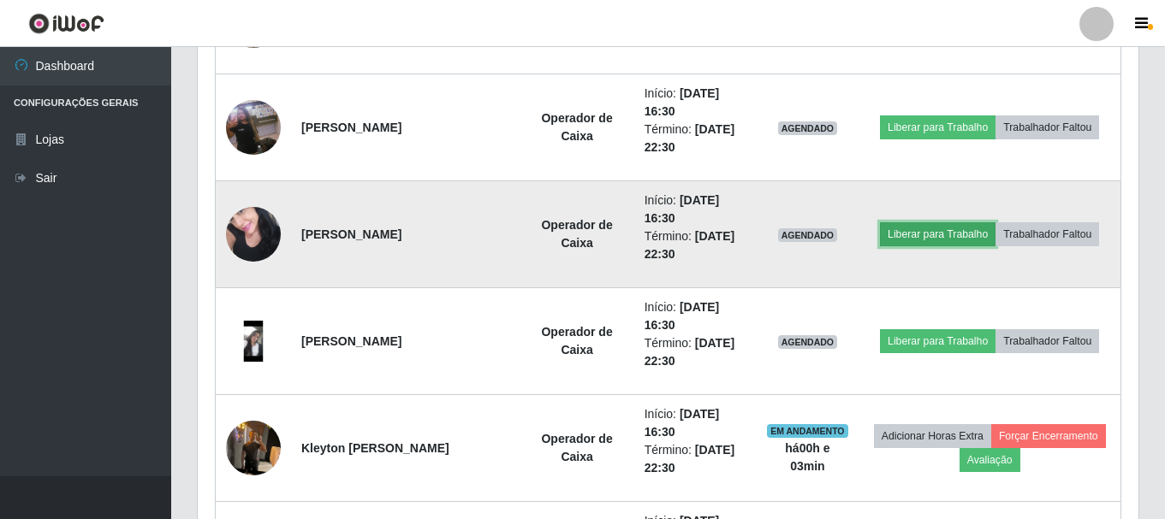
click at [953, 234] on button "Liberar para Trabalho" at bounding box center [938, 234] width 116 height 24
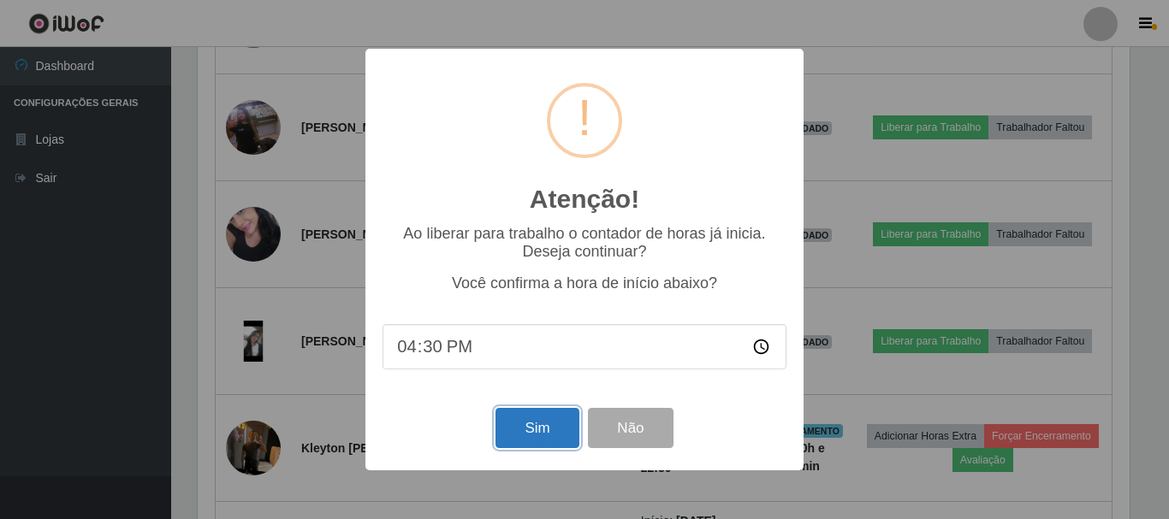
click at [525, 437] on button "Sim" at bounding box center [536, 428] width 83 height 40
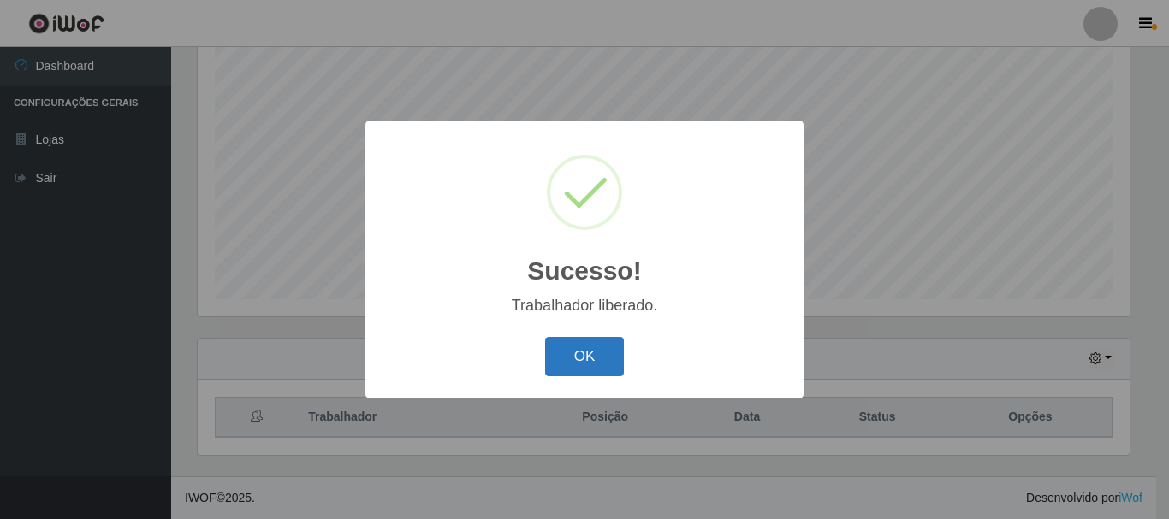
click at [595, 358] on button "OK" at bounding box center [585, 357] width 80 height 40
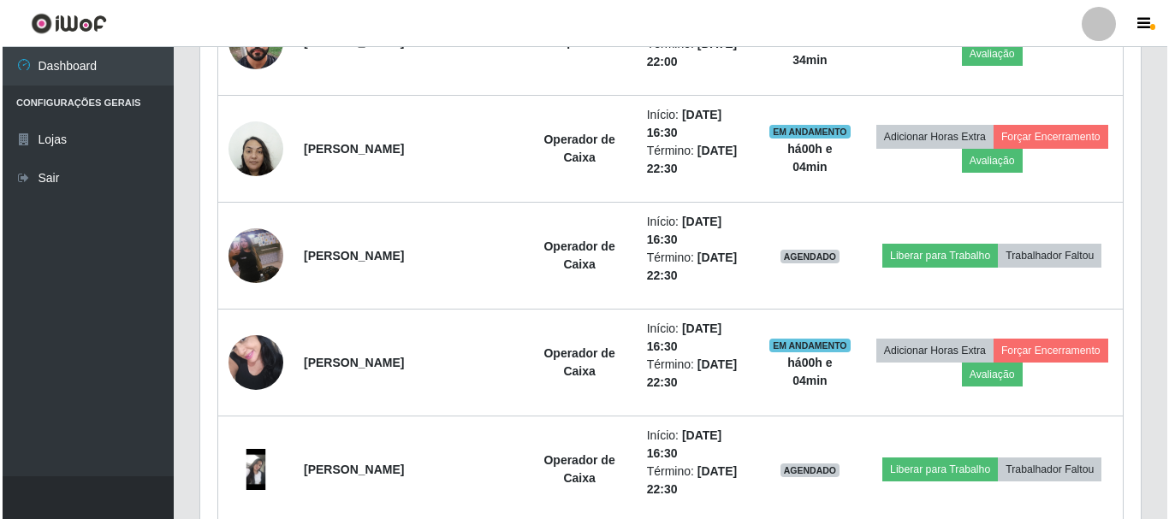
scroll to position [1767, 0]
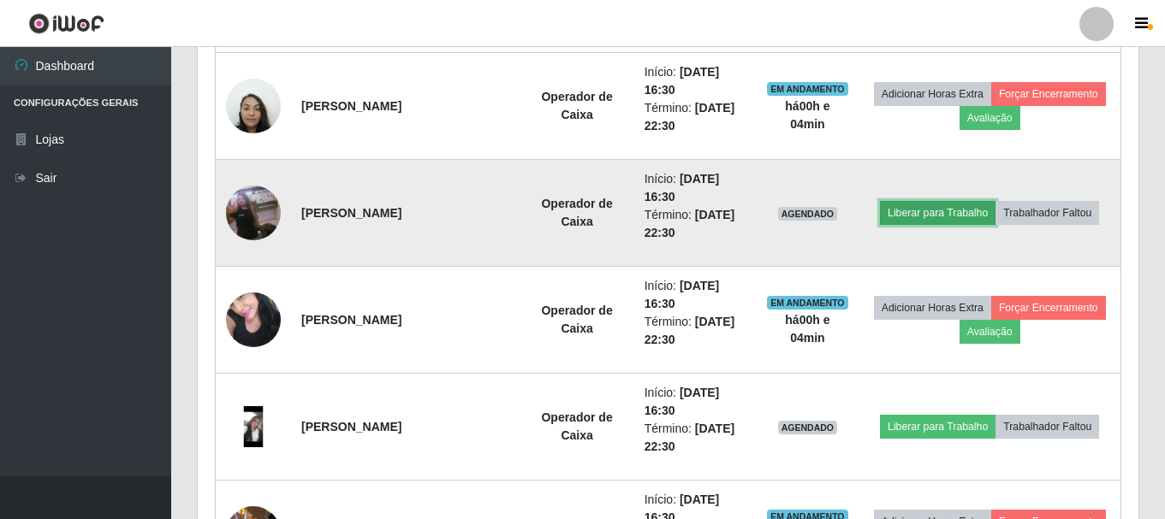
click at [950, 217] on button "Liberar para Trabalho" at bounding box center [938, 213] width 116 height 24
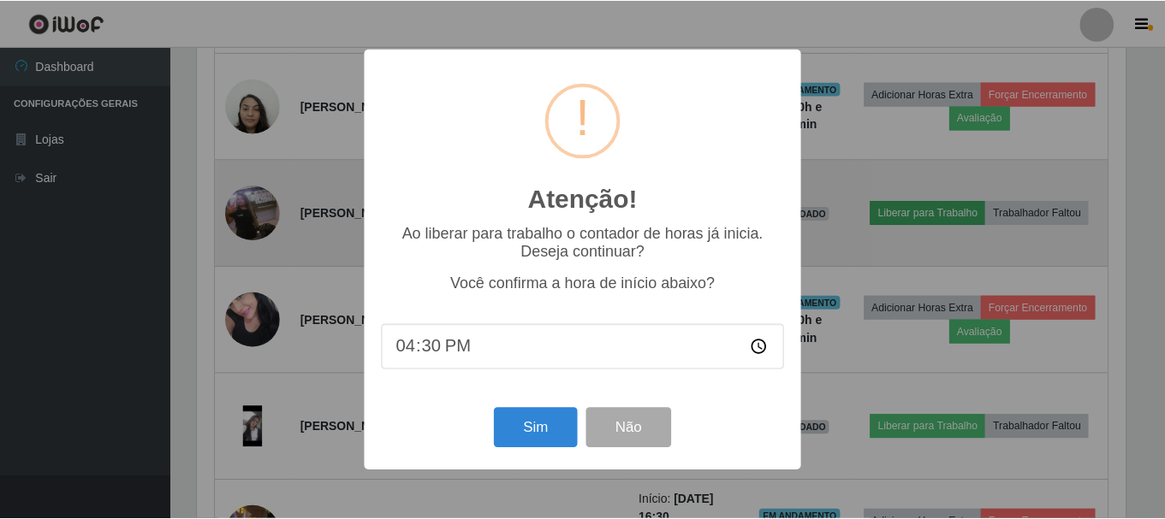
scroll to position [355, 932]
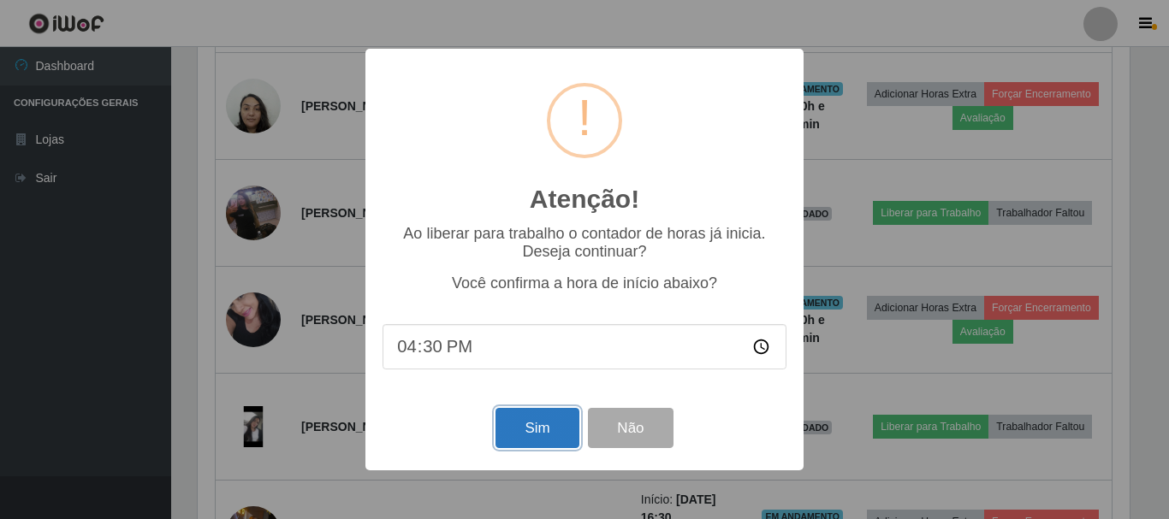
click at [523, 436] on button "Sim" at bounding box center [536, 428] width 83 height 40
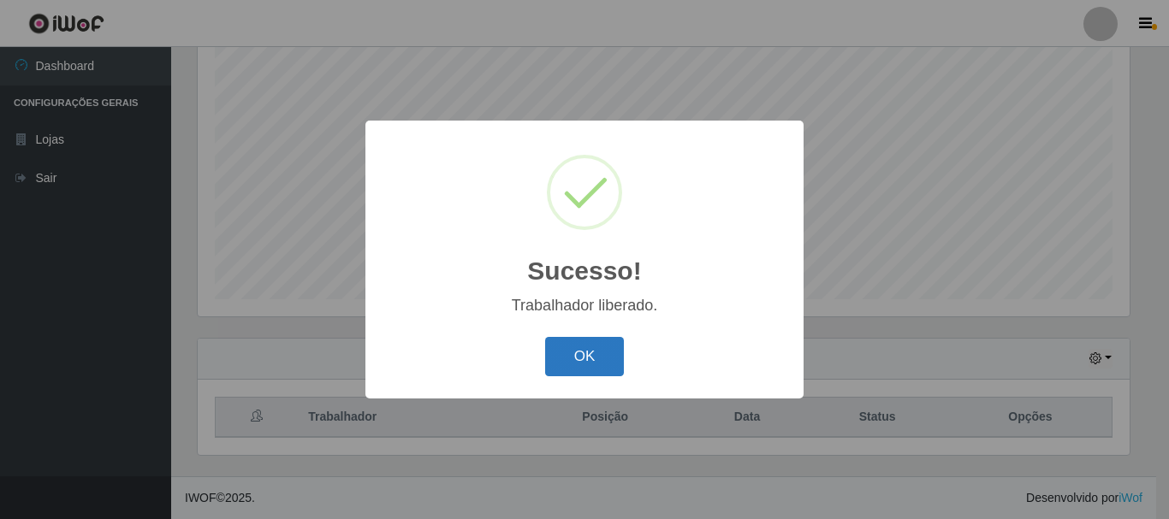
click at [594, 355] on button "OK" at bounding box center [585, 357] width 80 height 40
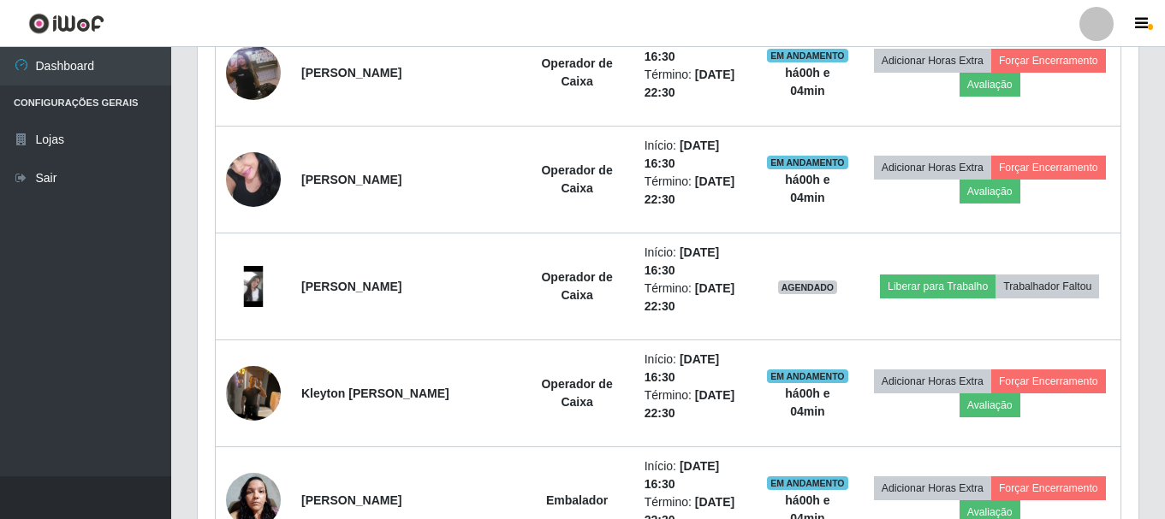
scroll to position [1938, 0]
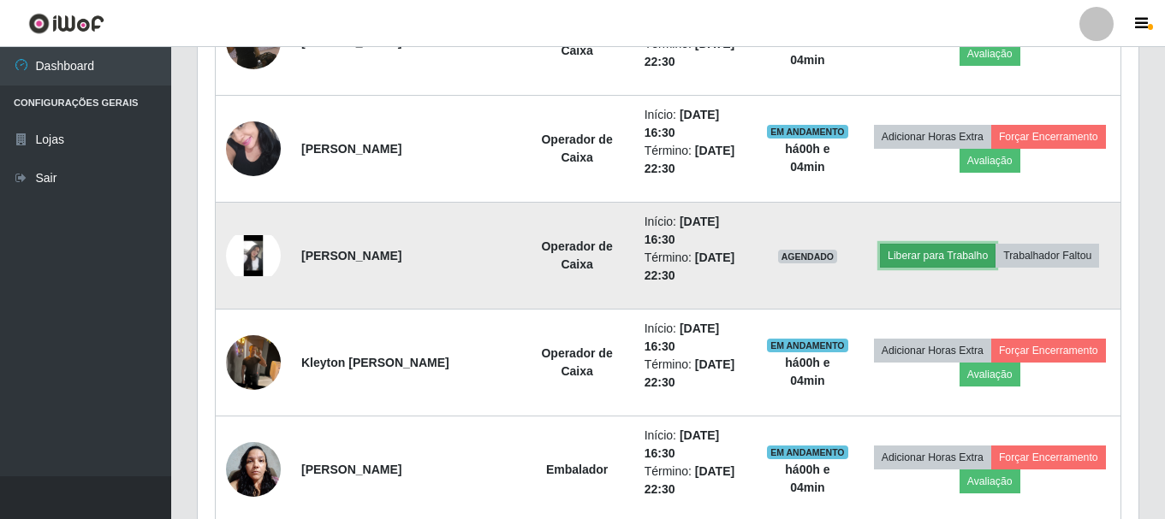
click at [957, 263] on button "Liberar para Trabalho" at bounding box center [938, 256] width 116 height 24
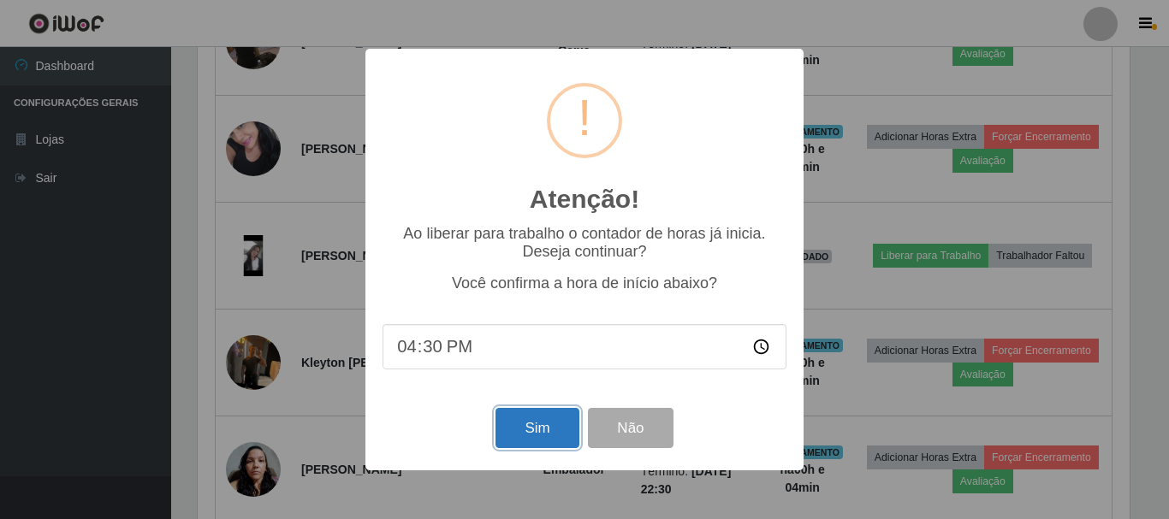
click at [554, 429] on button "Sim" at bounding box center [536, 428] width 83 height 40
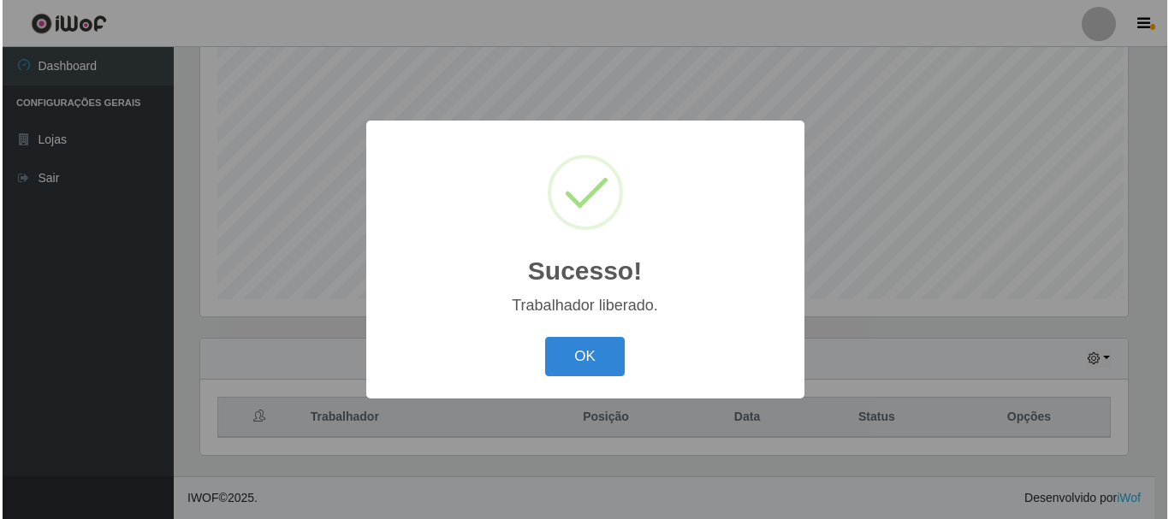
scroll to position [855367, 854790]
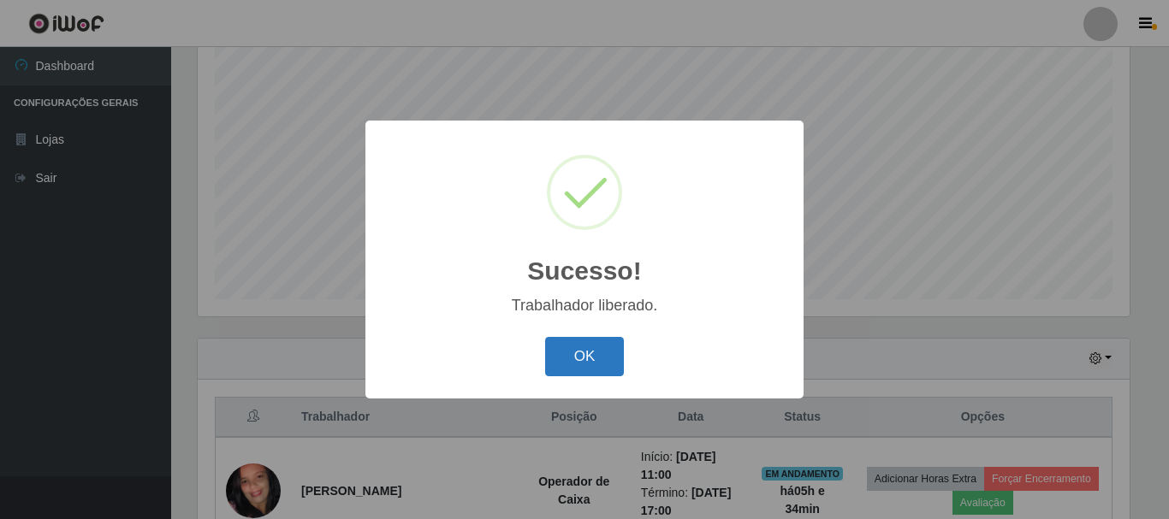
click at [596, 355] on button "OK" at bounding box center [585, 357] width 80 height 40
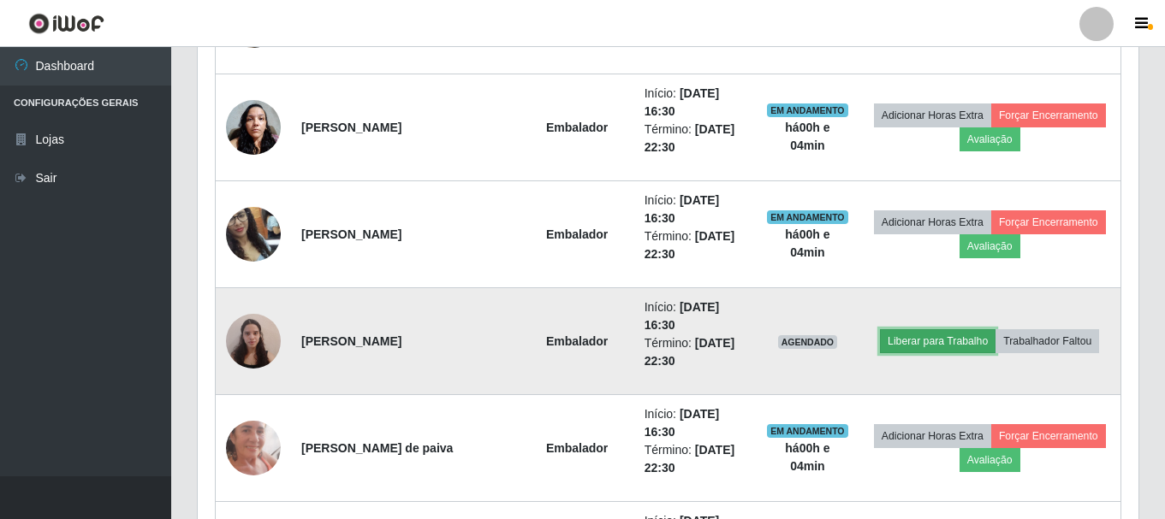
click at [942, 345] on button "Liberar para Trabalho" at bounding box center [938, 341] width 116 height 24
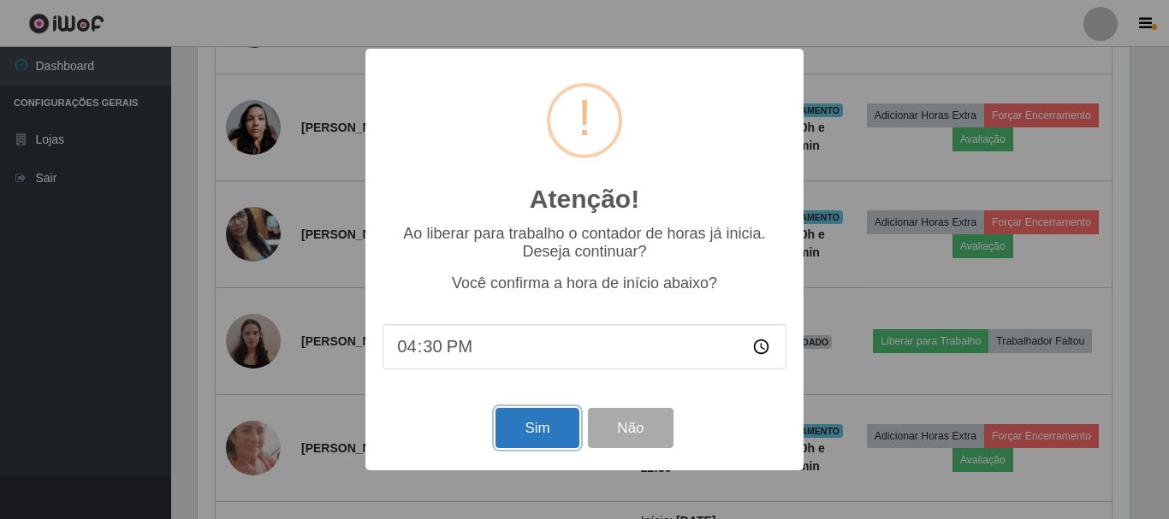
click at [532, 430] on button "Sim" at bounding box center [536, 428] width 83 height 40
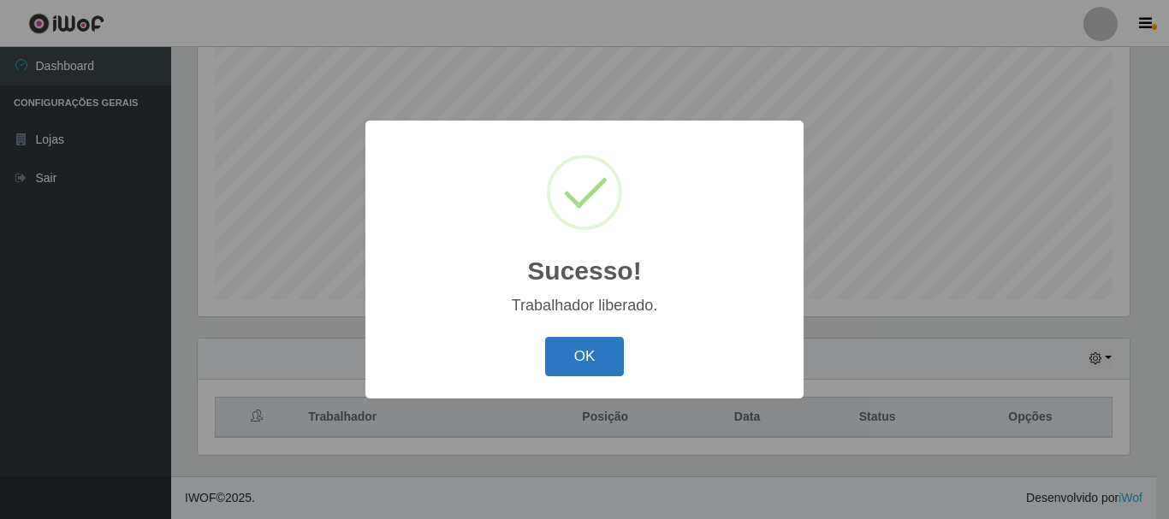
click at [614, 366] on button "OK" at bounding box center [585, 357] width 80 height 40
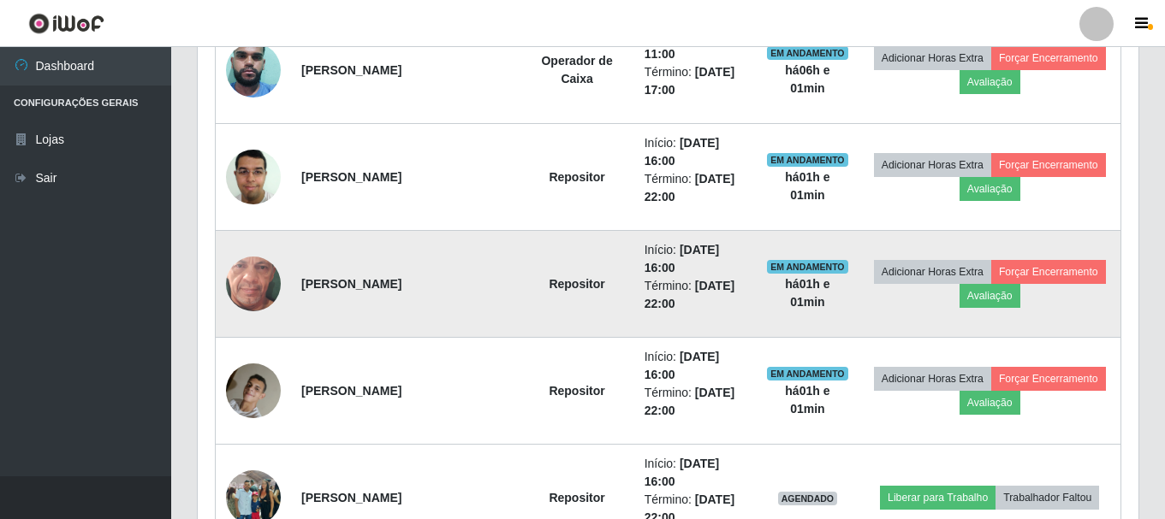
scroll to position [997, 0]
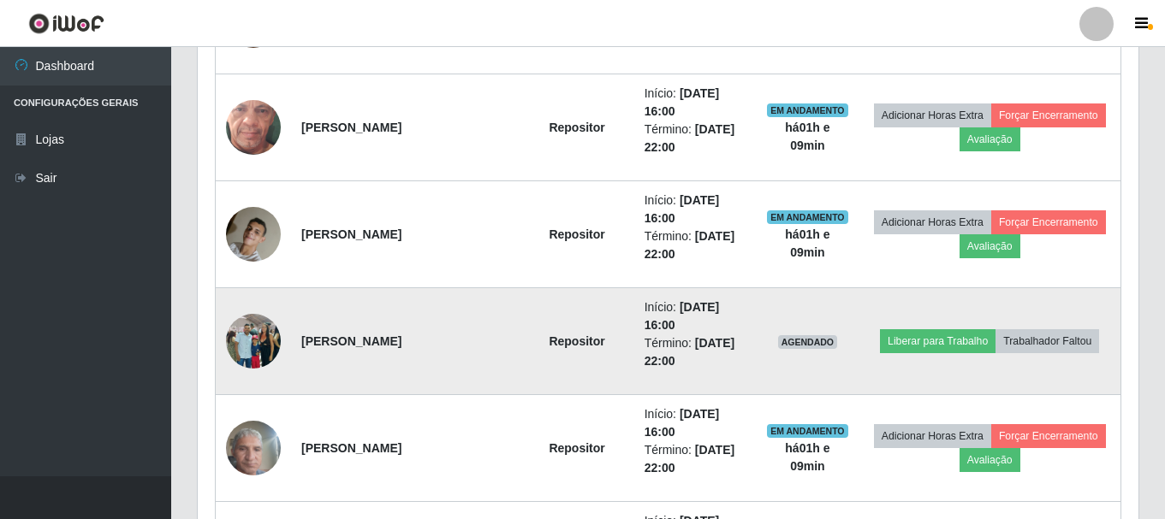
click at [519, 371] on td "Repositor" at bounding box center [576, 341] width 114 height 107
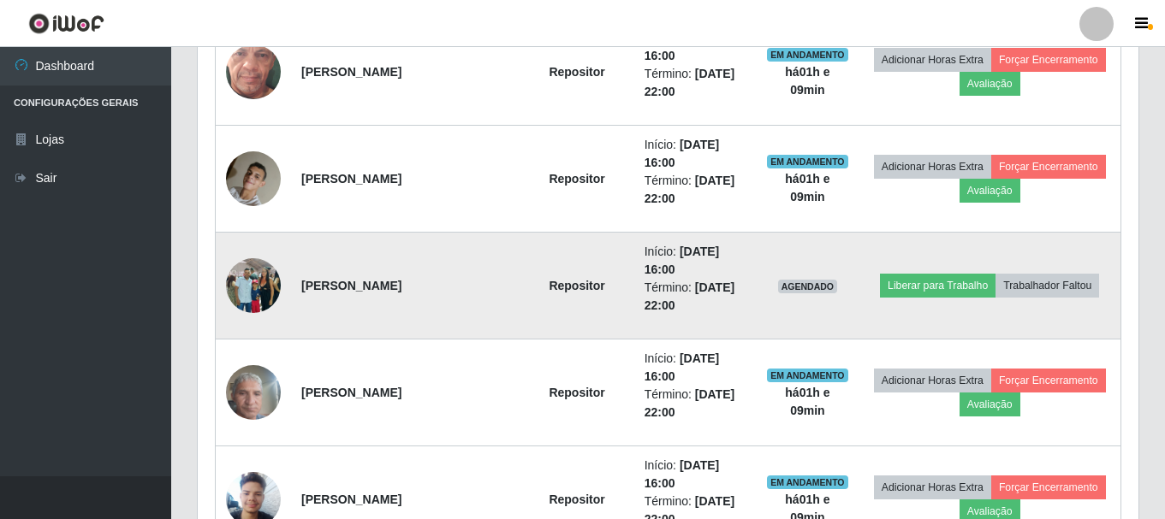
scroll to position [1082, 0]
